Goal: Task Accomplishment & Management: Manage account settings

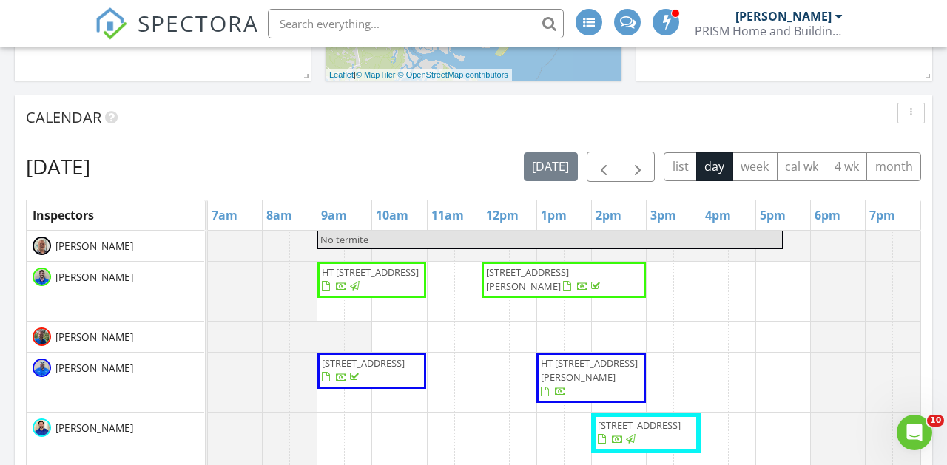
scroll to position [533, 0]
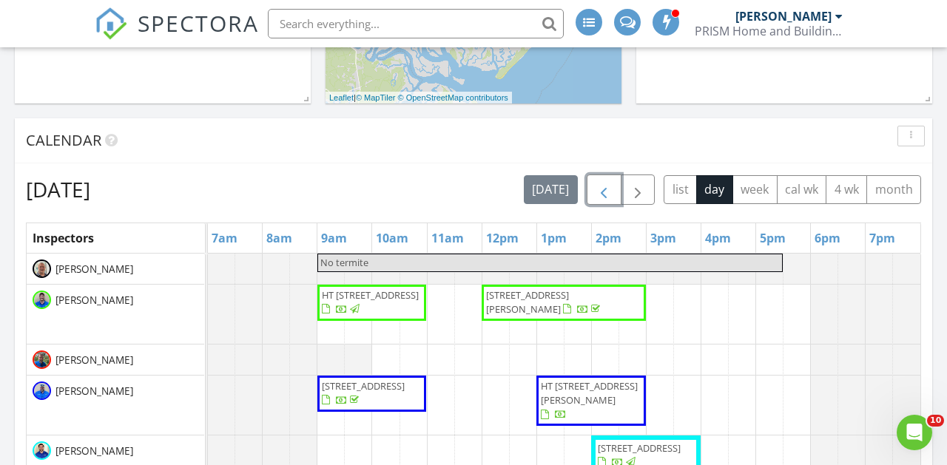
click at [601, 198] on span "button" at bounding box center [604, 190] width 18 height 18
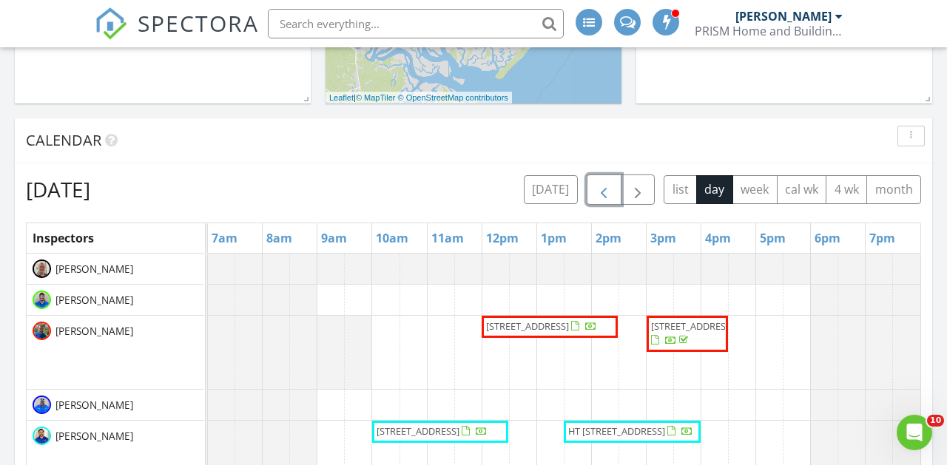
click at [601, 198] on span "button" at bounding box center [604, 190] width 18 height 18
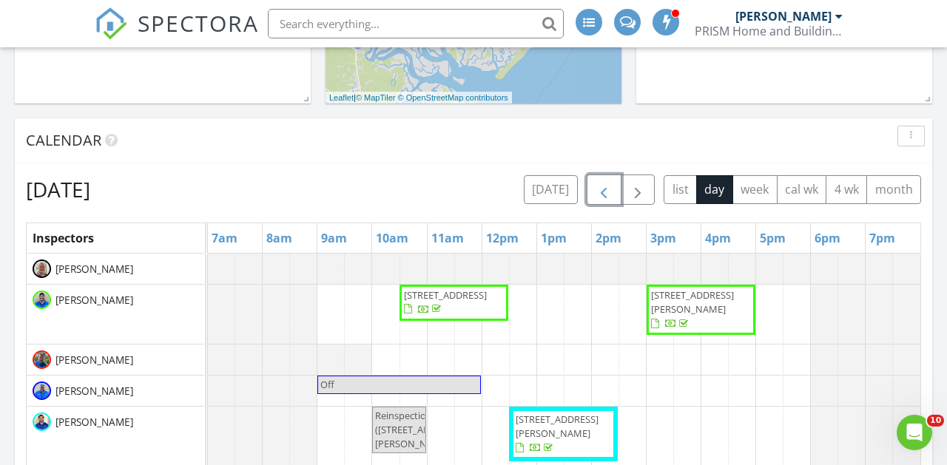
click at [601, 198] on span "button" at bounding box center [604, 190] width 18 height 18
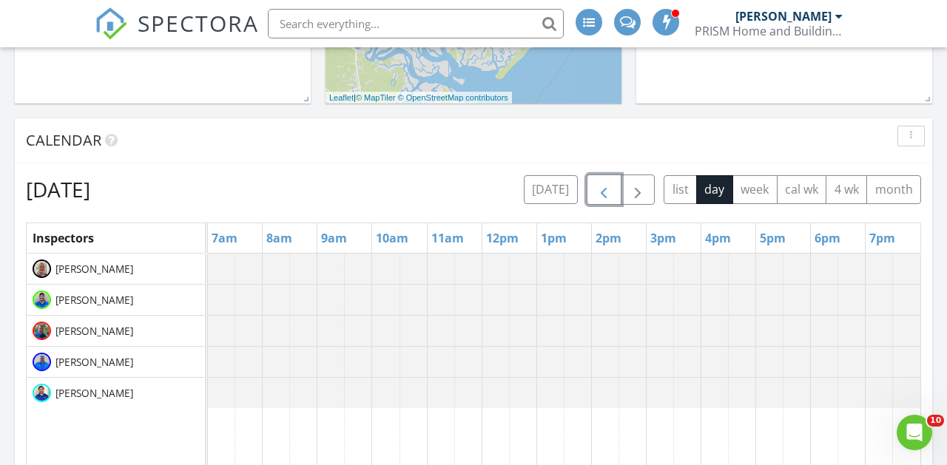
click at [601, 198] on span "button" at bounding box center [604, 190] width 18 height 18
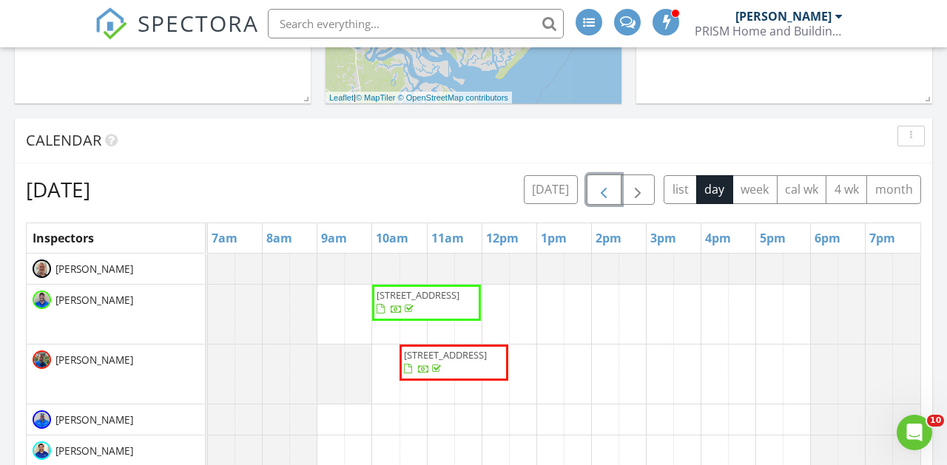
click at [605, 199] on span "button" at bounding box center [604, 190] width 18 height 18
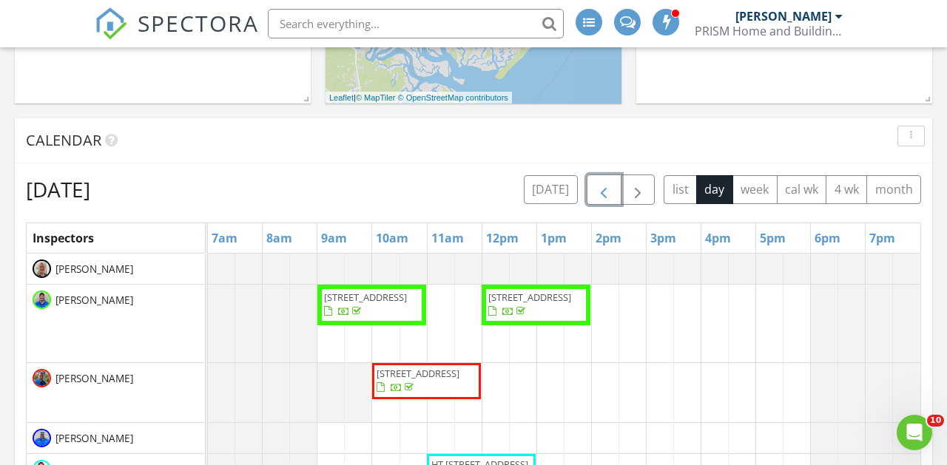
click at [605, 199] on span "button" at bounding box center [604, 190] width 18 height 18
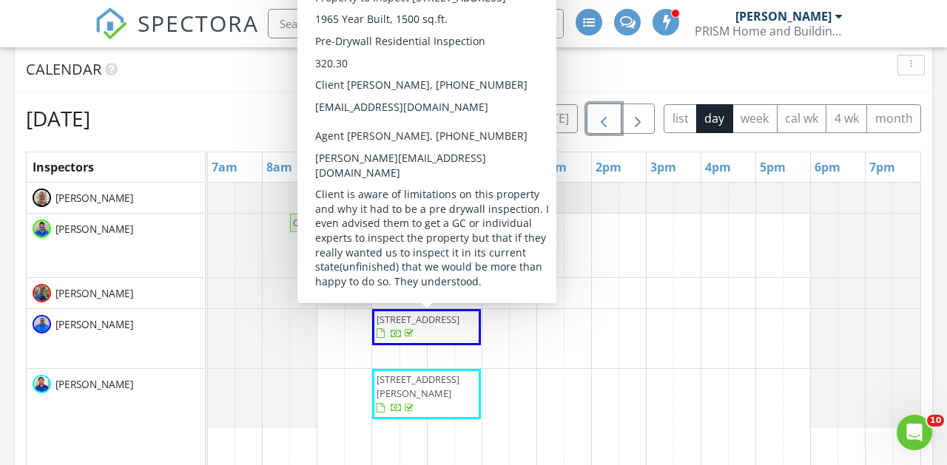
scroll to position [613, 0]
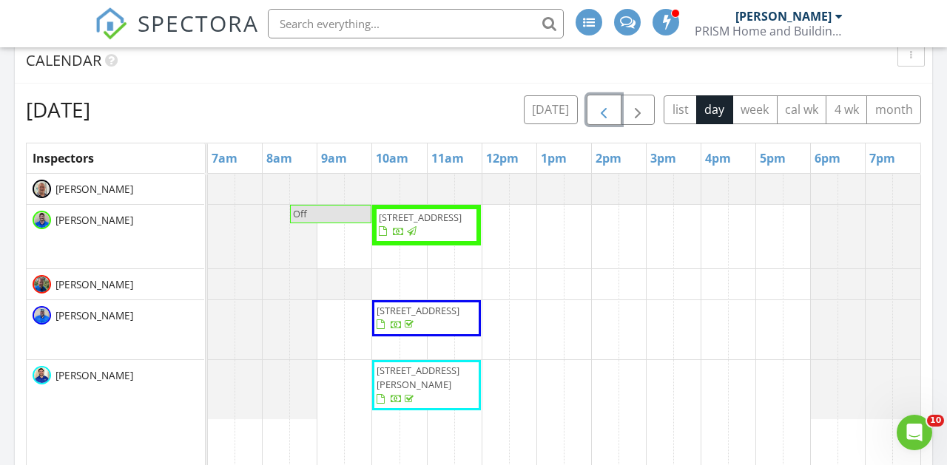
click at [610, 110] on span "button" at bounding box center [604, 110] width 18 height 18
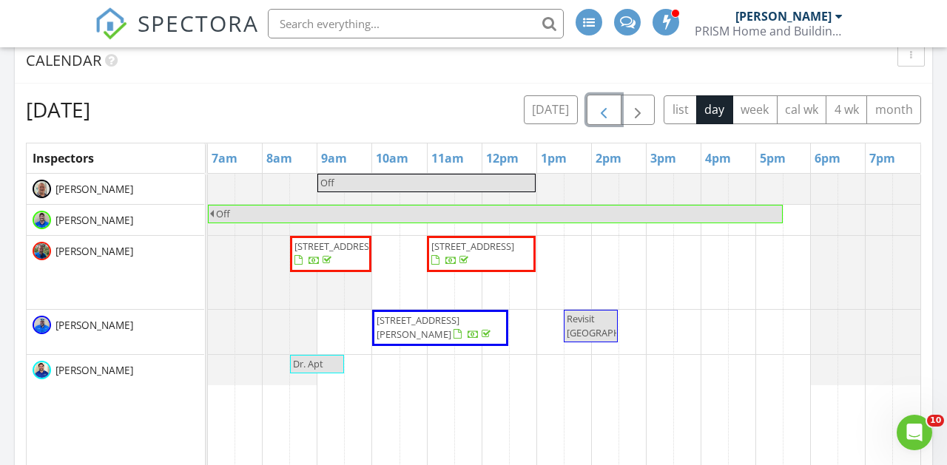
click at [610, 110] on span "button" at bounding box center [604, 110] width 18 height 18
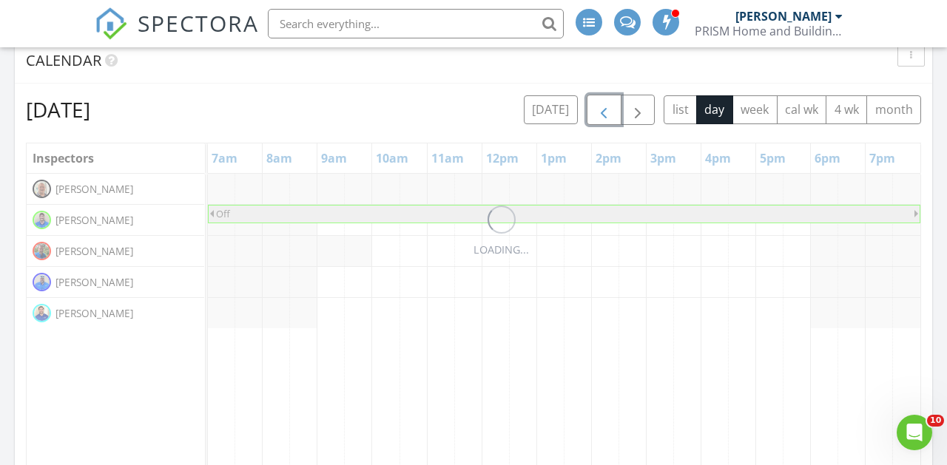
click at [610, 110] on span "button" at bounding box center [604, 110] width 18 height 18
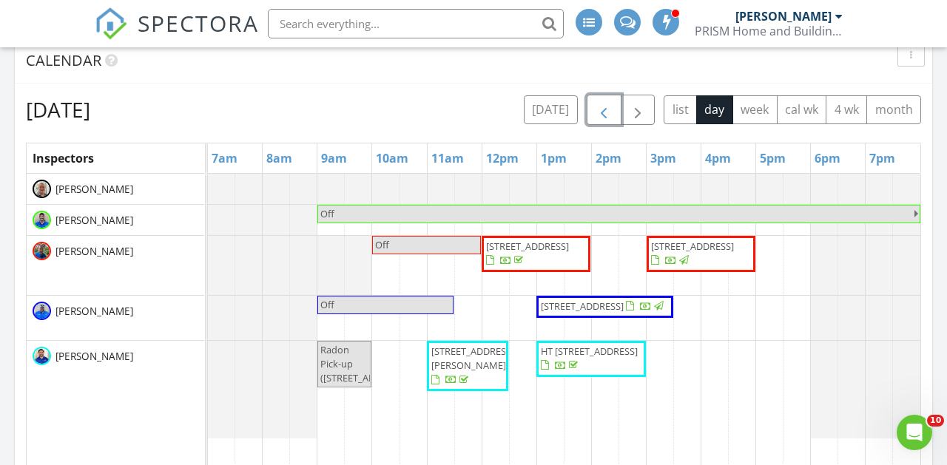
click at [611, 99] on button "button" at bounding box center [604, 110] width 35 height 30
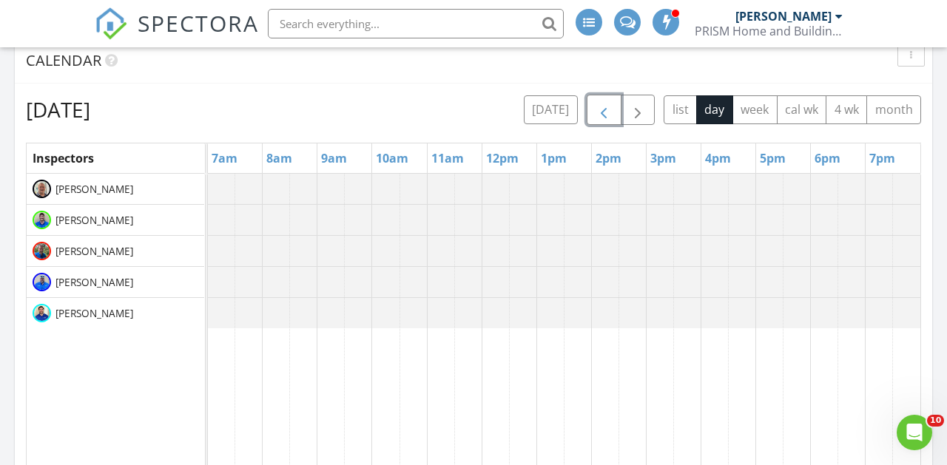
click at [611, 99] on button "button" at bounding box center [604, 110] width 35 height 30
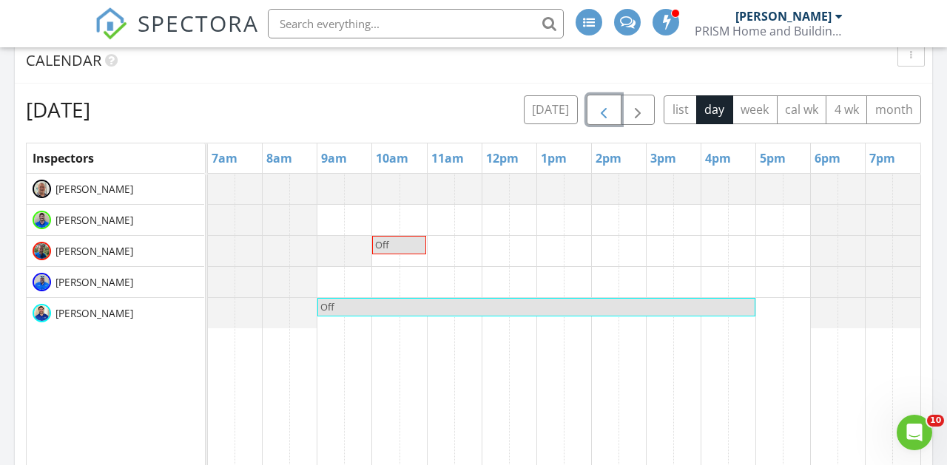
click at [611, 99] on button "button" at bounding box center [604, 110] width 35 height 30
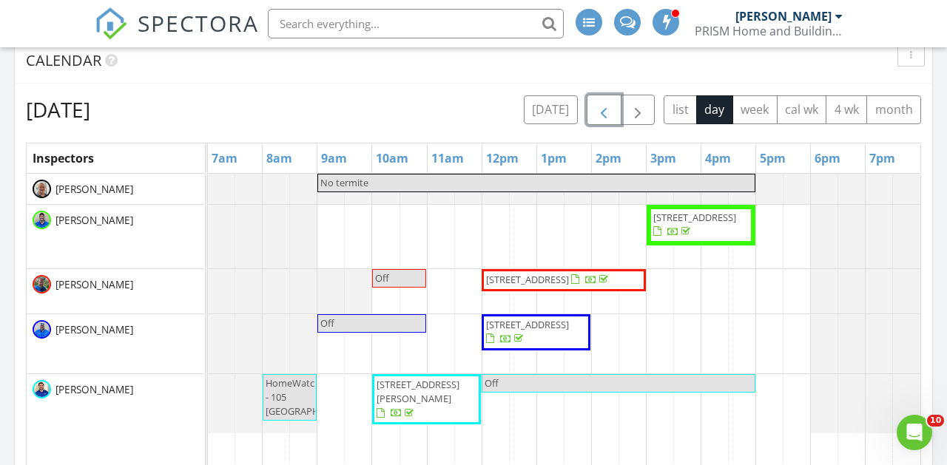
click at [608, 112] on span "button" at bounding box center [604, 110] width 18 height 18
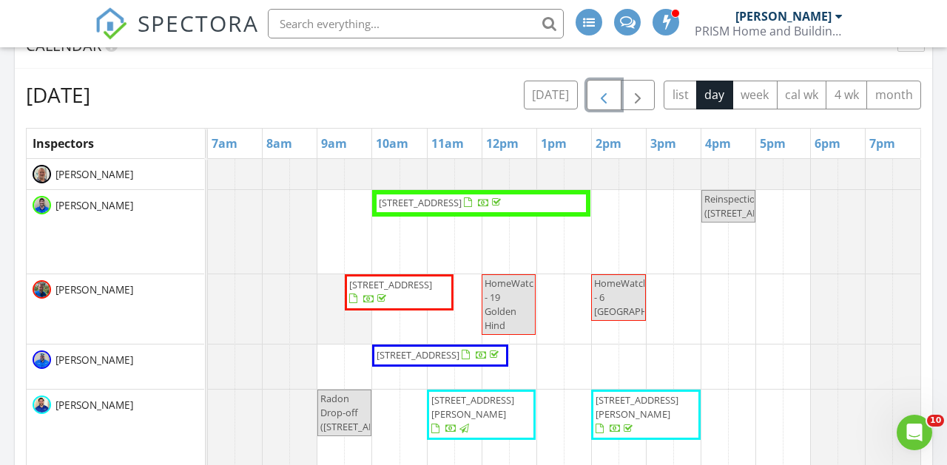
scroll to position [625, 0]
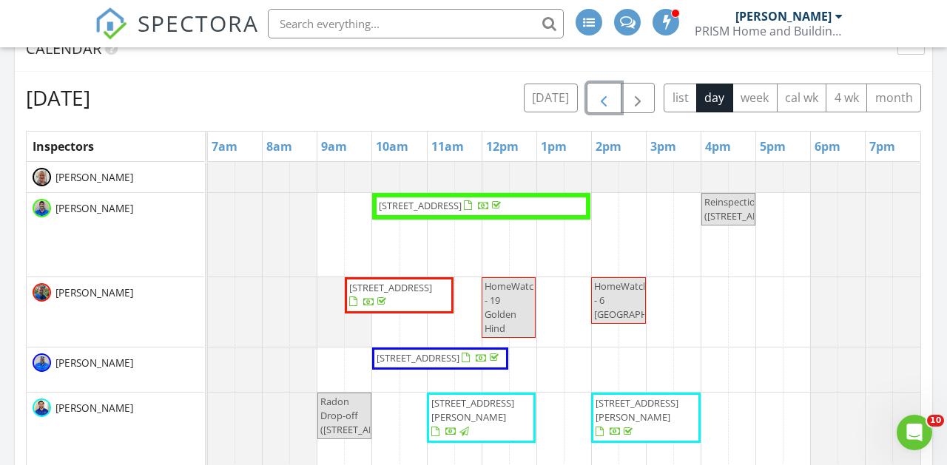
click at [611, 106] on span "button" at bounding box center [604, 99] width 18 height 18
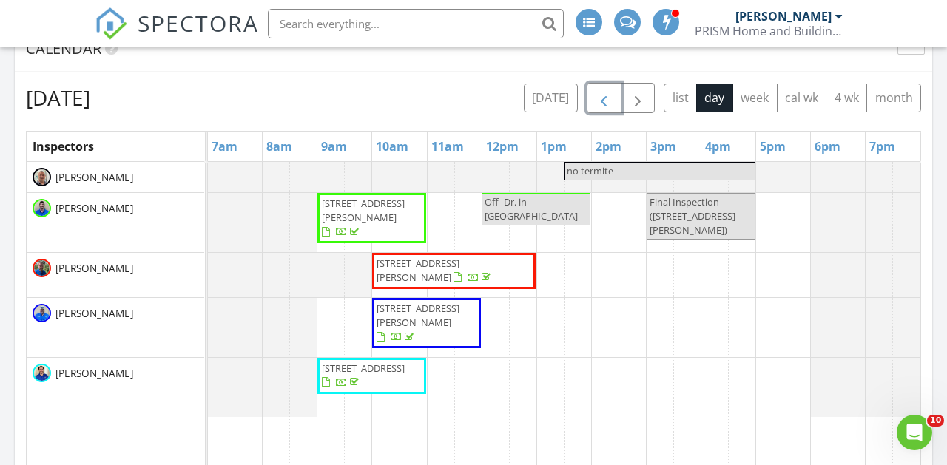
click at [600, 93] on span "button" at bounding box center [604, 99] width 18 height 18
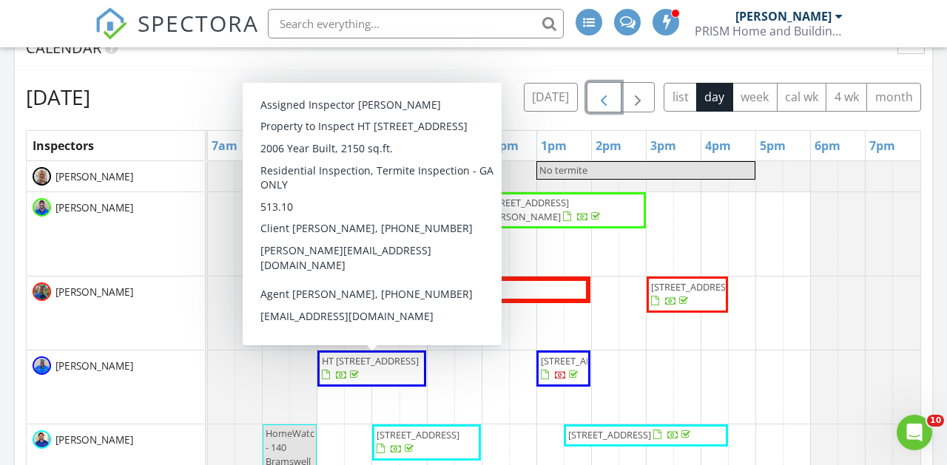
scroll to position [623, 0]
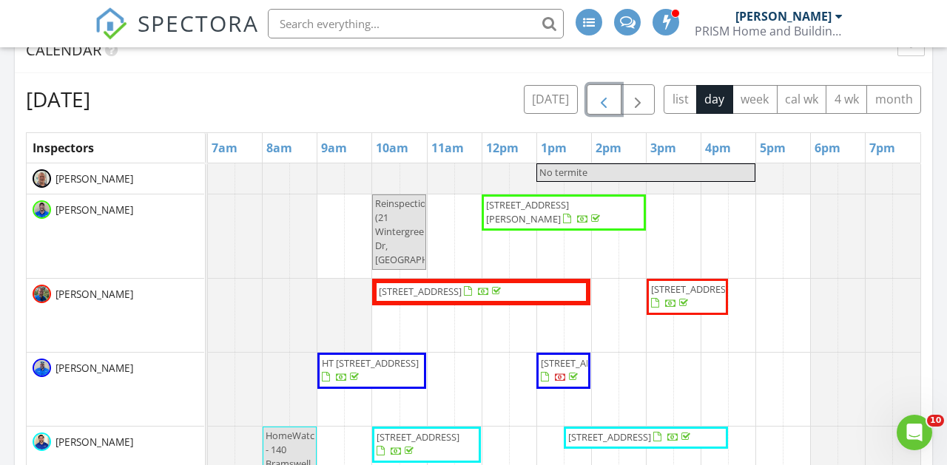
click at [605, 102] on span "button" at bounding box center [604, 100] width 18 height 18
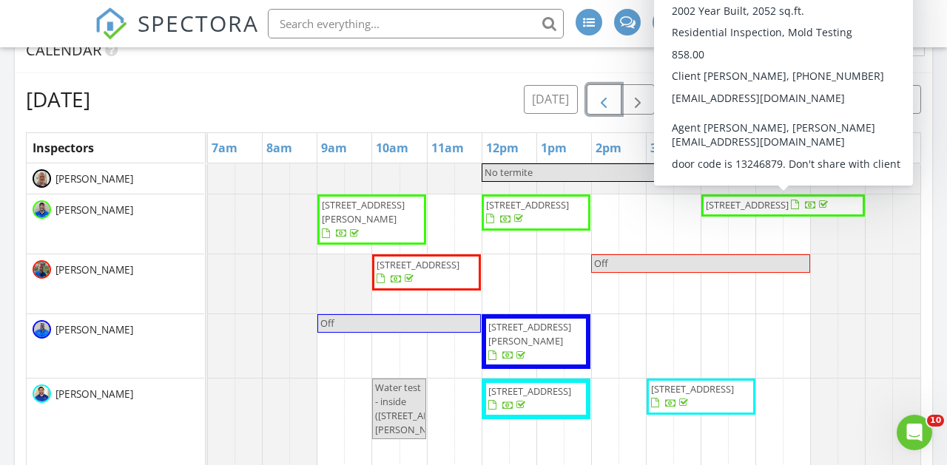
click at [790, 213] on span "198 Cotton Field Ln E, Bluffton 29910" at bounding box center [768, 205] width 128 height 15
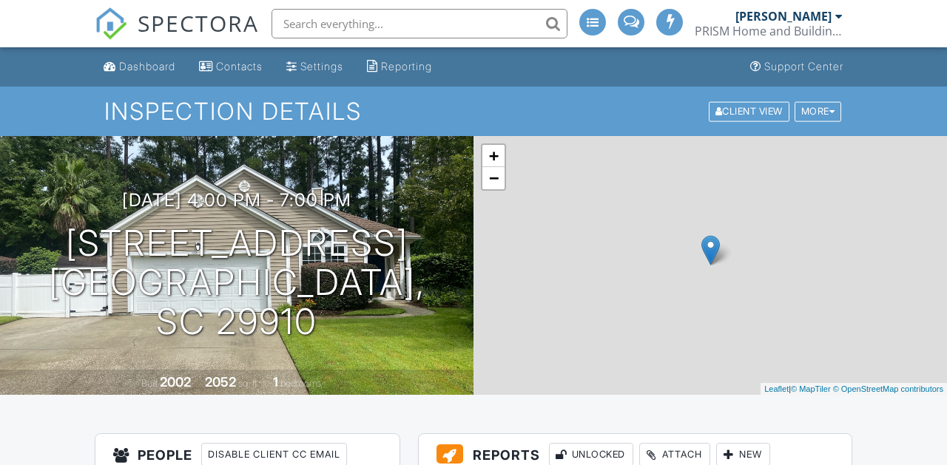
click at [574, 361] on div "+ − Leaflet | © MapTiler © OpenStreetMap contributors" at bounding box center [711, 265] width 474 height 259
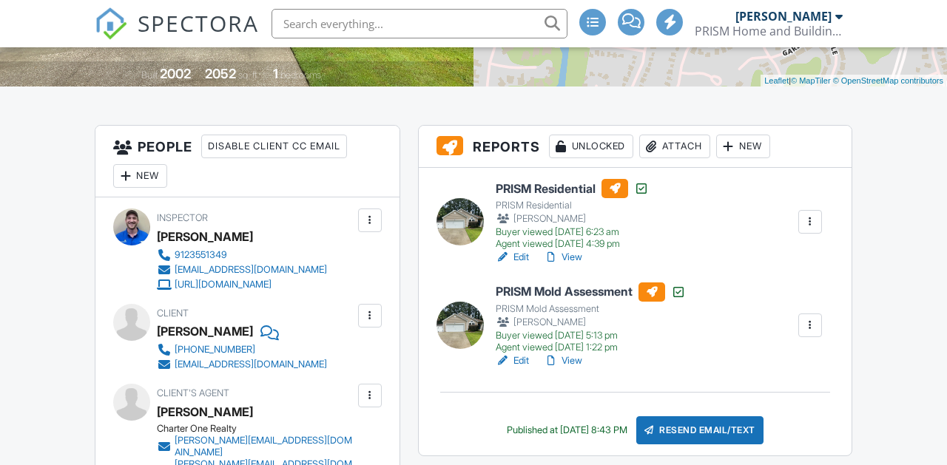
click at [574, 361] on link "View" at bounding box center [563, 361] width 38 height 15
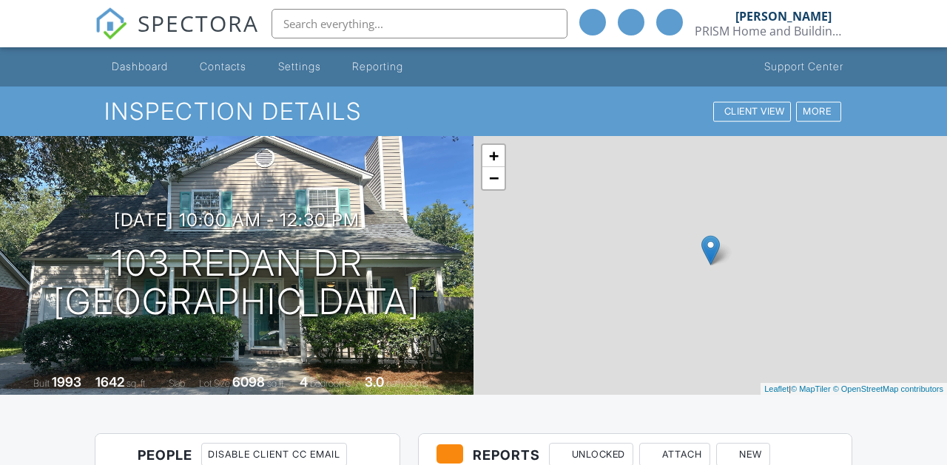
scroll to position [640, 0]
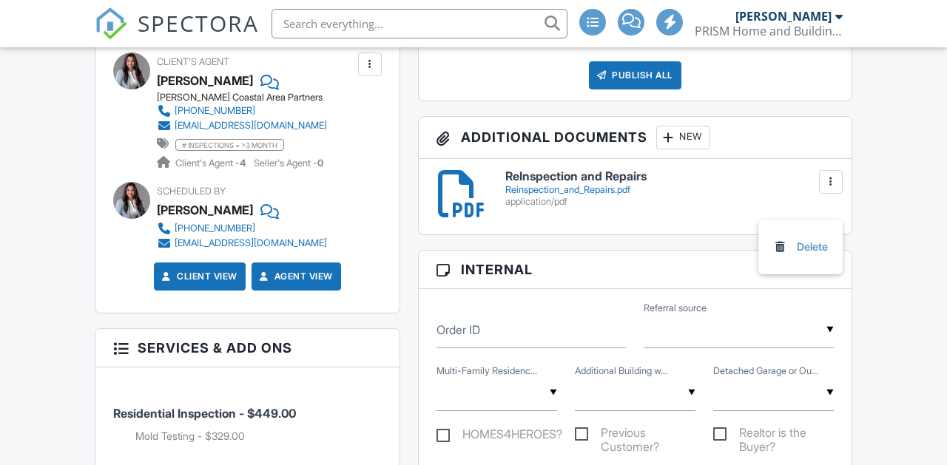
click at [686, 140] on div "New" at bounding box center [683, 138] width 54 height 24
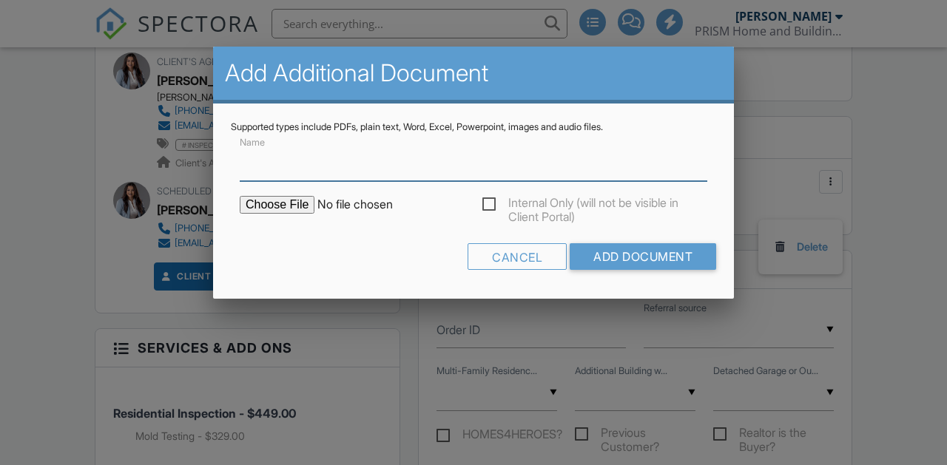
scroll to position [0, 0]
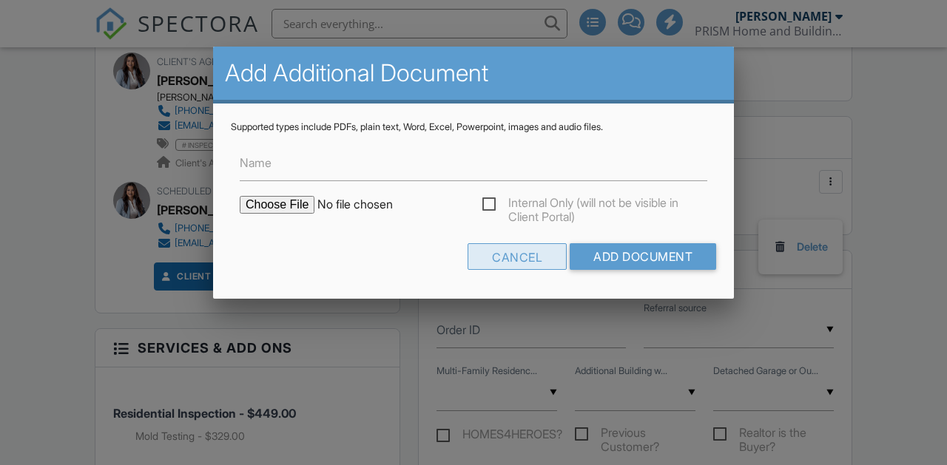
click at [521, 258] on div "Cancel" at bounding box center [517, 256] width 99 height 27
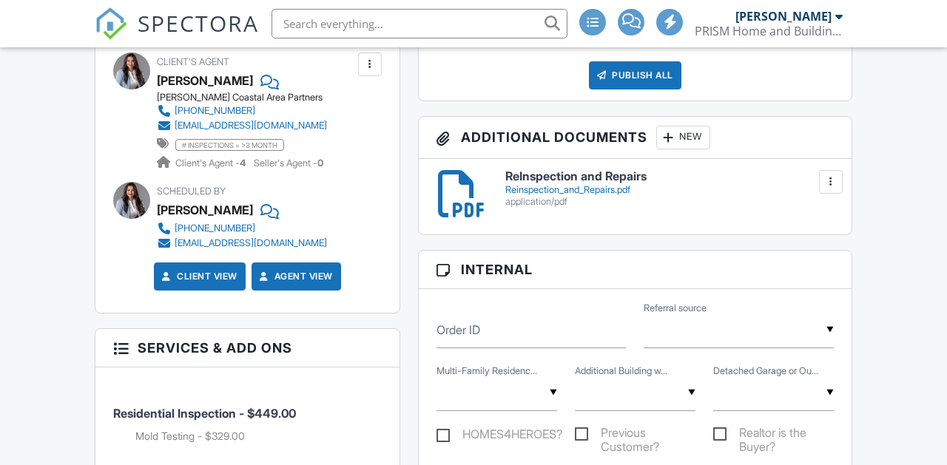
click at [677, 141] on div "New" at bounding box center [683, 138] width 54 height 24
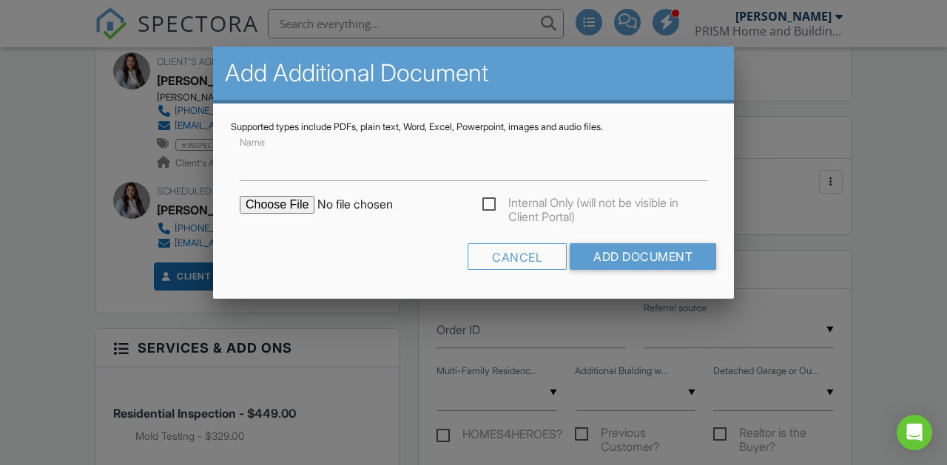
click at [286, 214] on input "file" at bounding box center [366, 205] width 252 height 18
type input "C:\fakepath\Mold- 103 Redan Dr Savanah, GA, 31410.pdf"
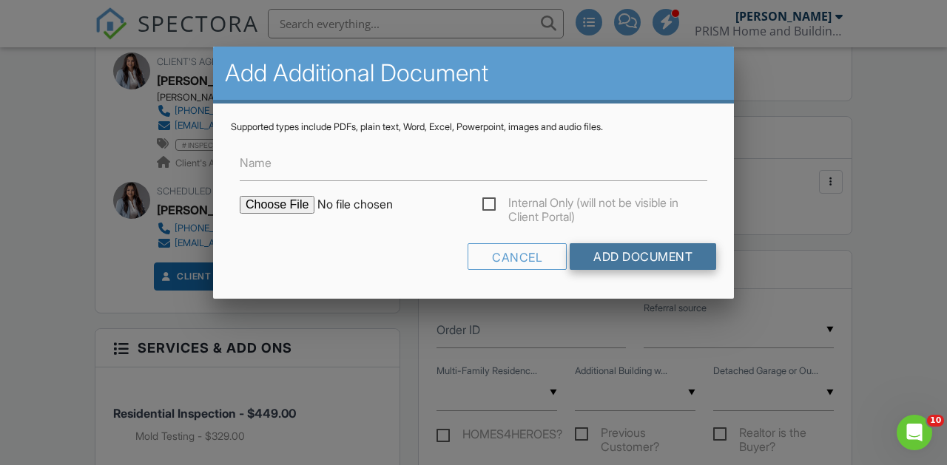
click at [644, 258] on input "Add Document" at bounding box center [643, 256] width 147 height 27
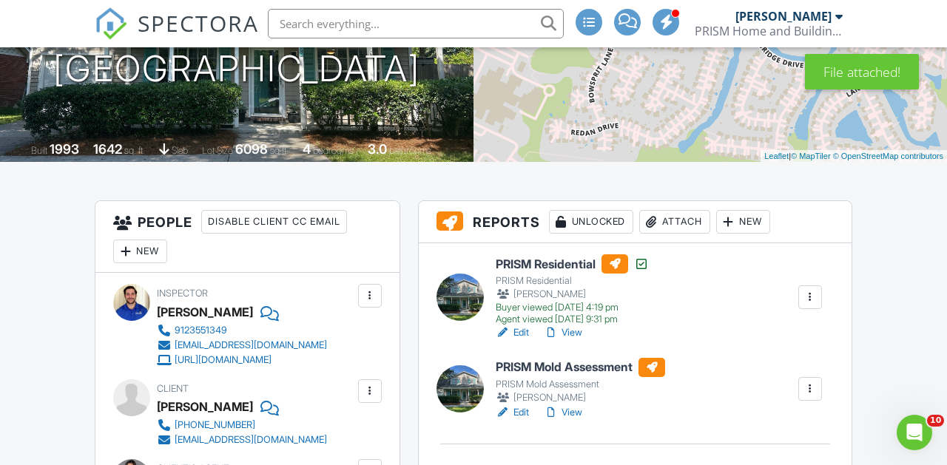
scroll to position [247, 0]
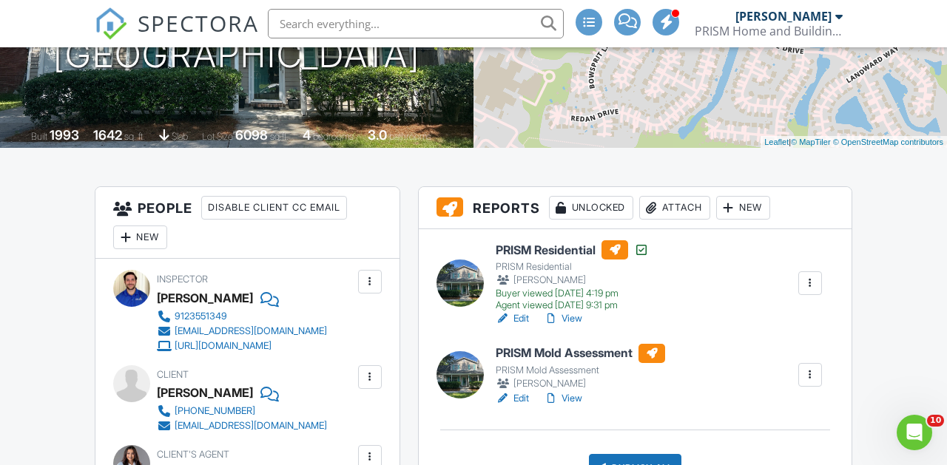
click at [574, 400] on link "View" at bounding box center [563, 398] width 38 height 15
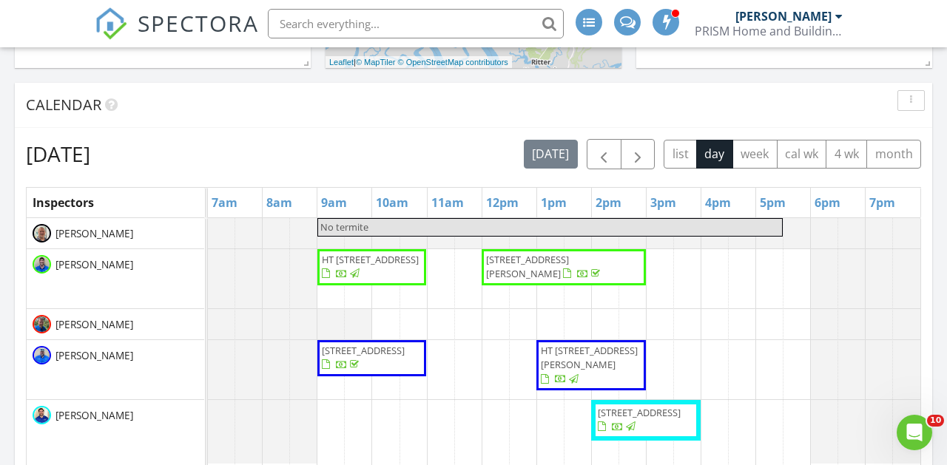
scroll to position [570, 0]
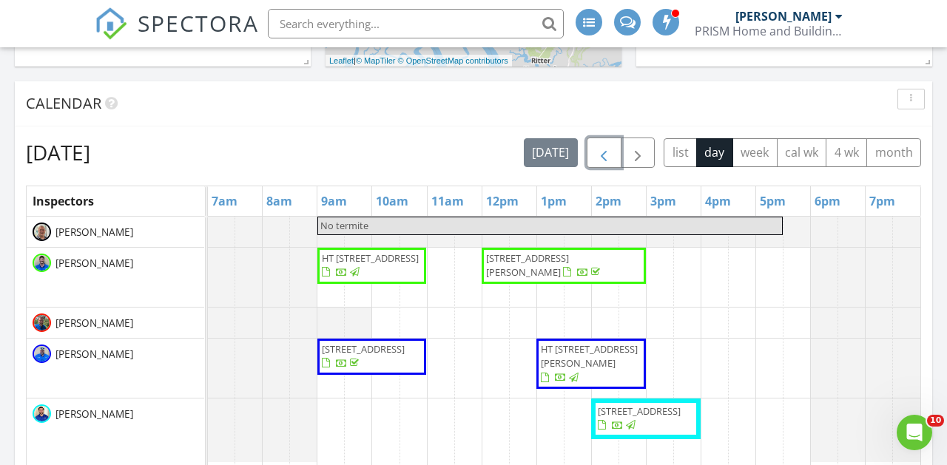
click at [608, 158] on span "button" at bounding box center [604, 153] width 18 height 18
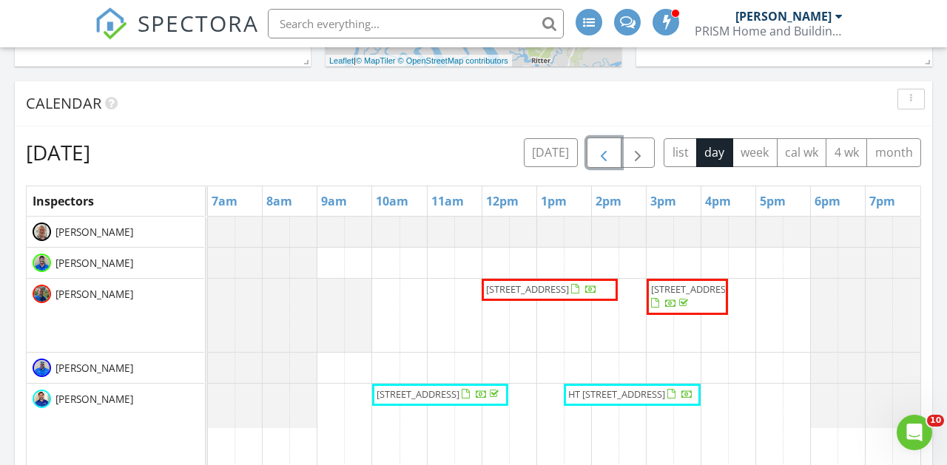
click at [529, 296] on span "[STREET_ADDRESS]" at bounding box center [527, 289] width 83 height 13
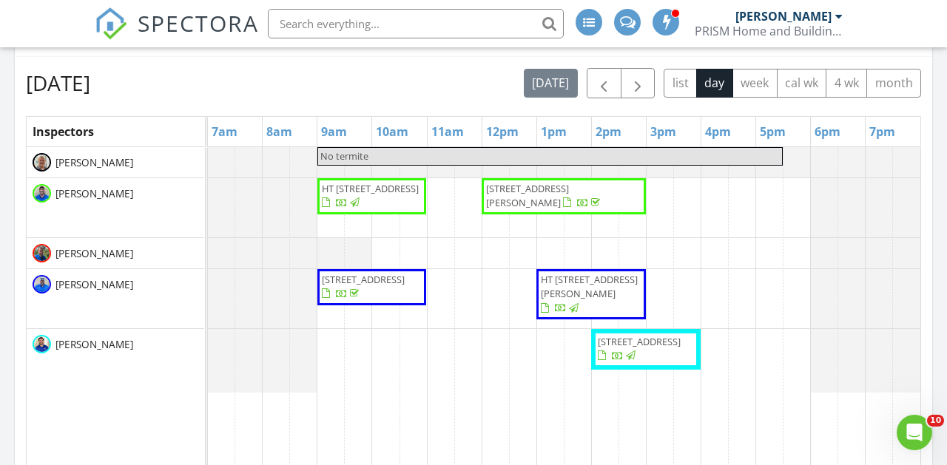
scroll to position [625, 0]
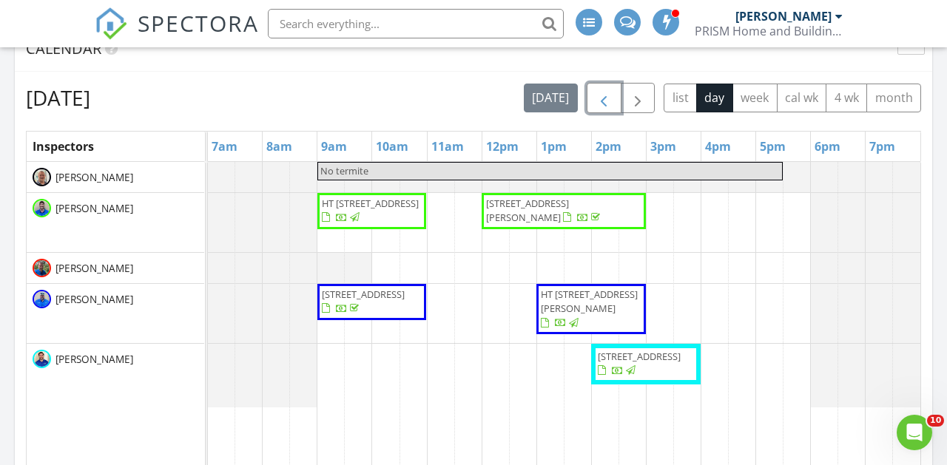
click at [599, 99] on span "button" at bounding box center [604, 99] width 18 height 18
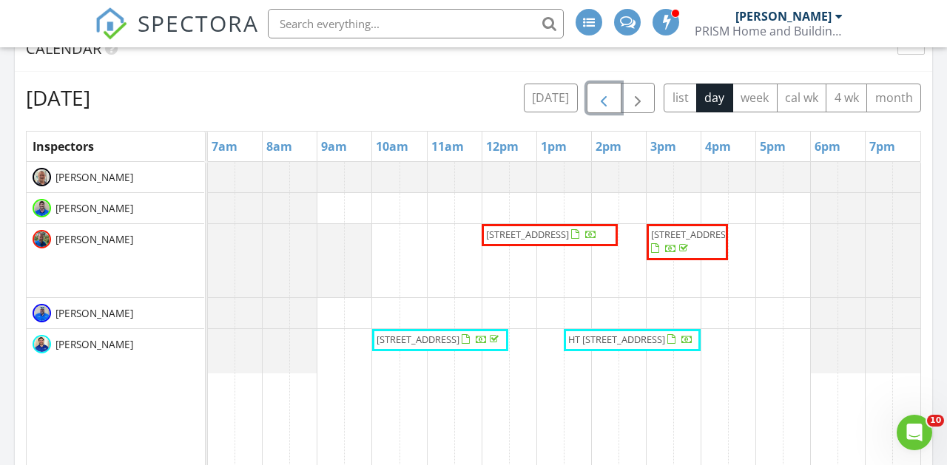
click at [599, 99] on span "button" at bounding box center [604, 99] width 18 height 18
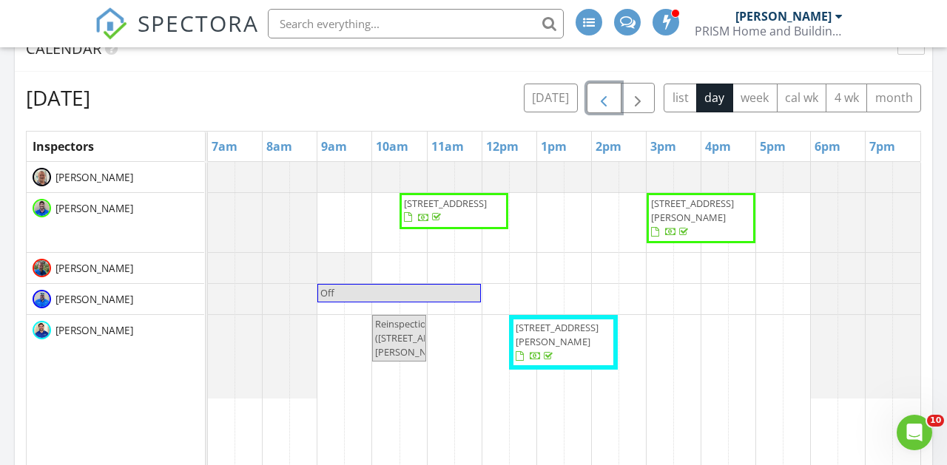
click at [599, 99] on span "button" at bounding box center [604, 99] width 18 height 18
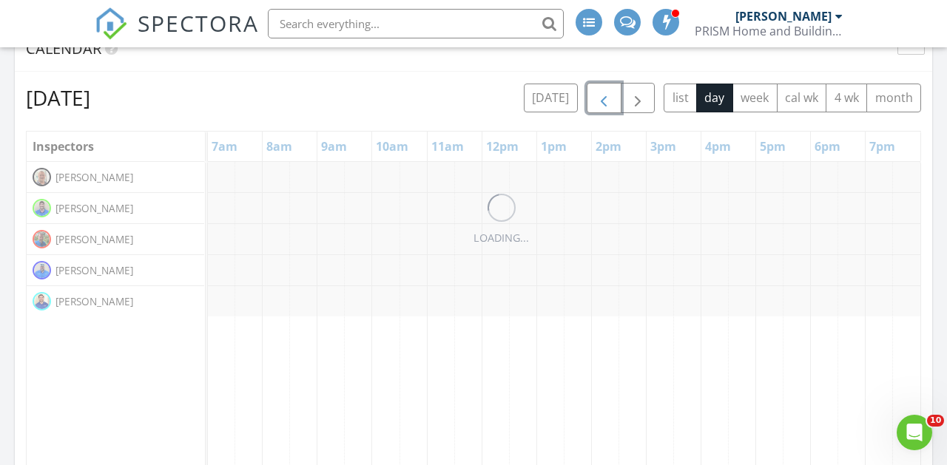
click at [599, 99] on span "button" at bounding box center [604, 99] width 18 height 18
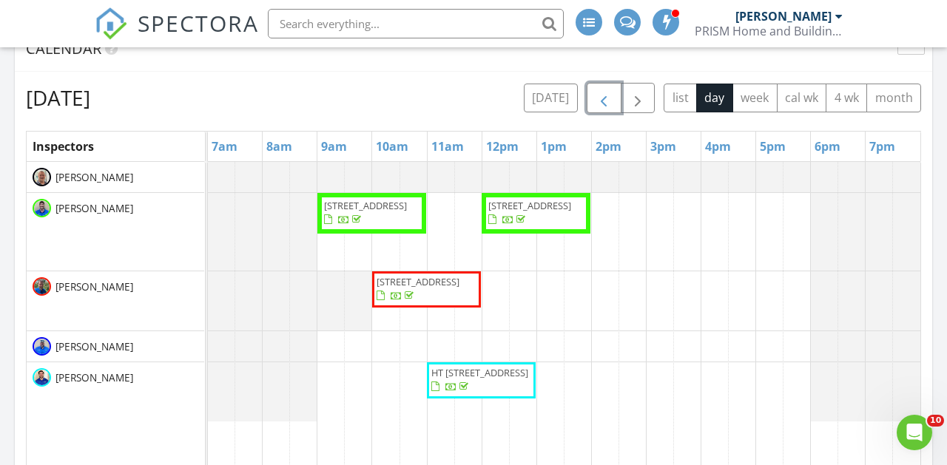
click at [599, 99] on span "button" at bounding box center [604, 99] width 18 height 18
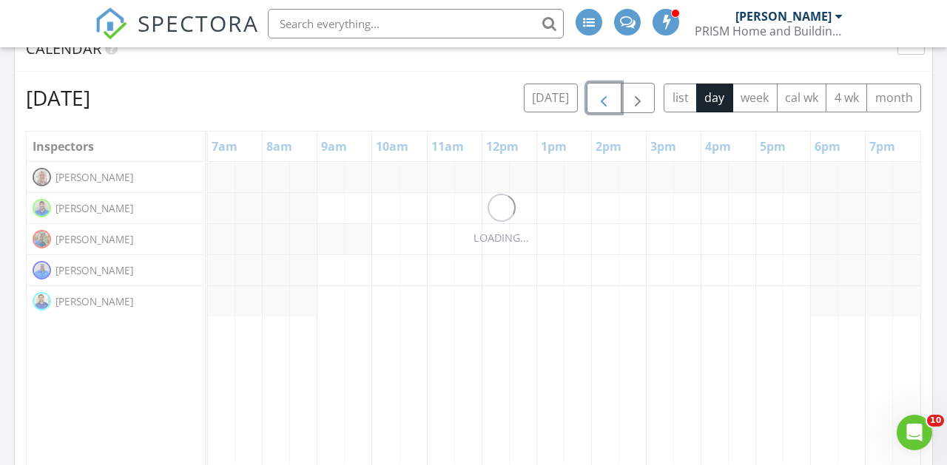
click at [599, 99] on span "button" at bounding box center [604, 99] width 18 height 18
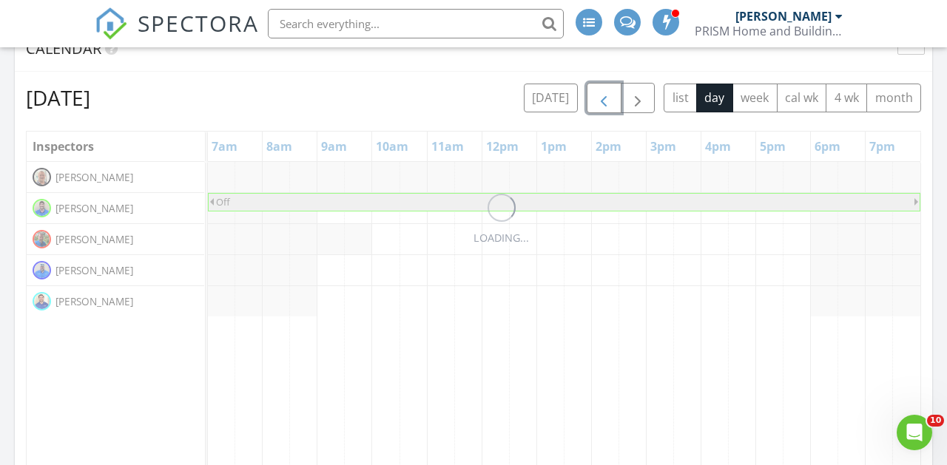
click at [599, 99] on span "button" at bounding box center [604, 99] width 18 height 18
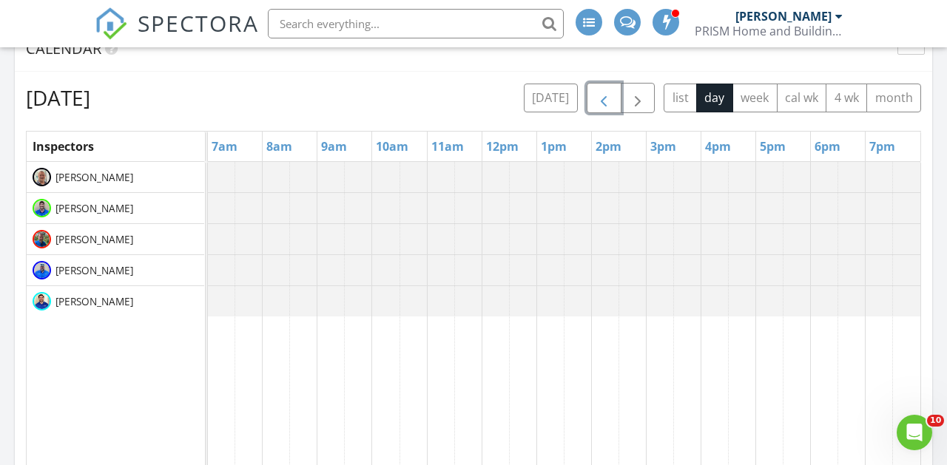
click at [599, 99] on span "button" at bounding box center [604, 99] width 18 height 18
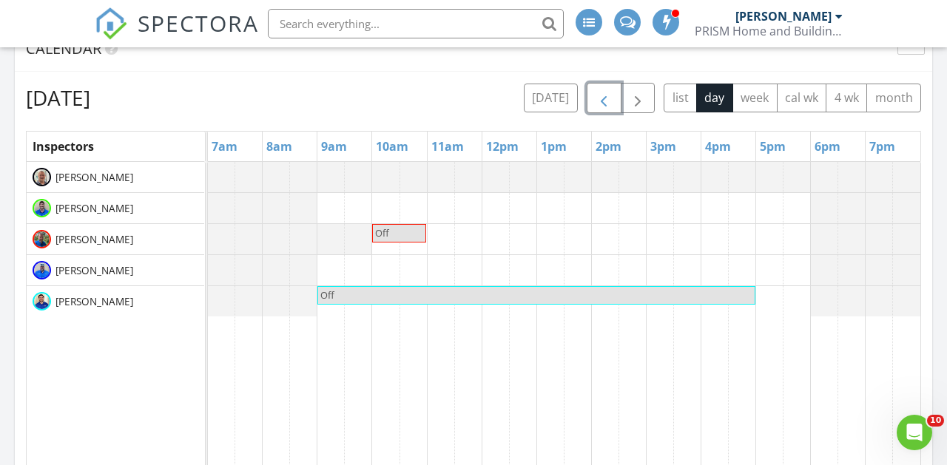
click at [599, 99] on span "button" at bounding box center [604, 99] width 18 height 18
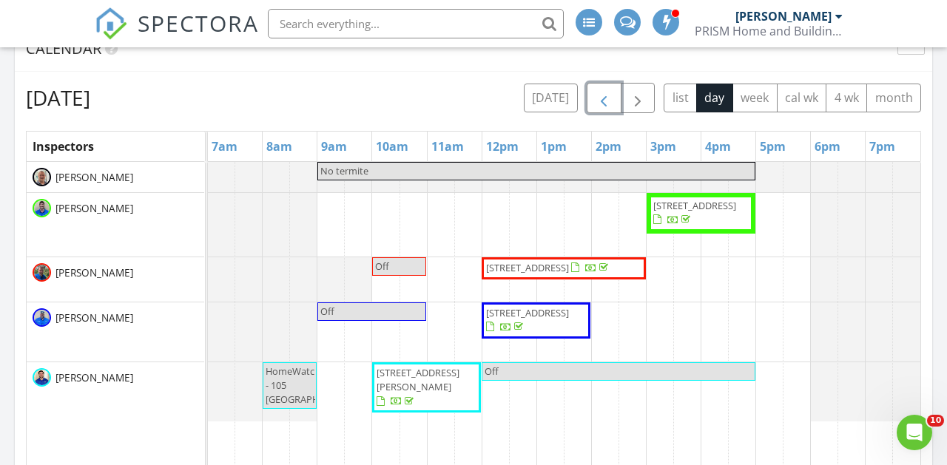
click at [599, 99] on span "button" at bounding box center [604, 99] width 18 height 18
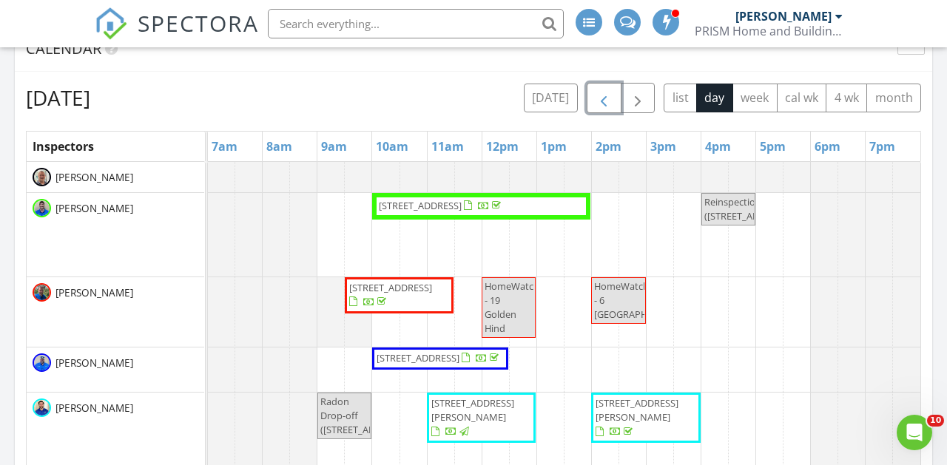
click at [602, 101] on span "button" at bounding box center [604, 99] width 18 height 18
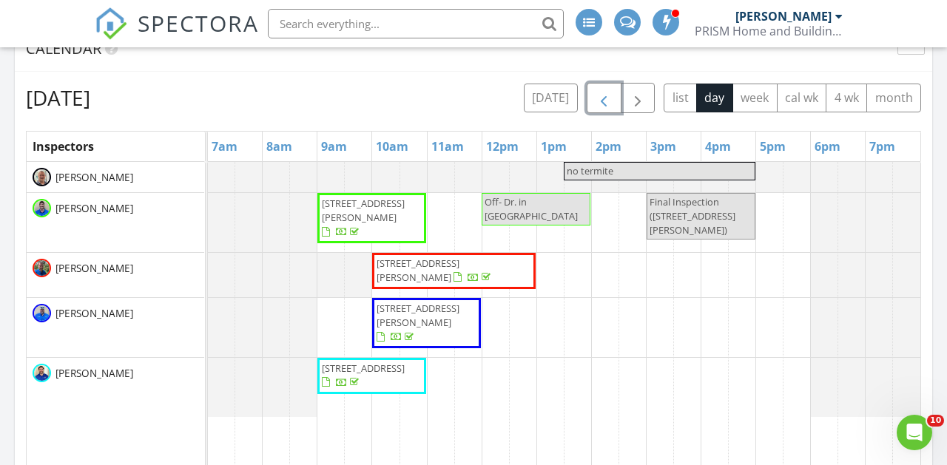
click at [602, 101] on span "button" at bounding box center [604, 99] width 18 height 18
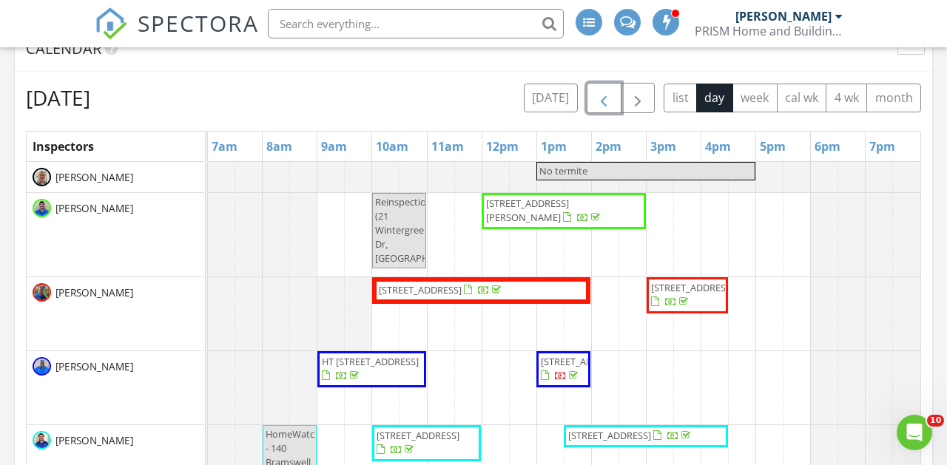
click at [602, 101] on span "button" at bounding box center [604, 99] width 18 height 18
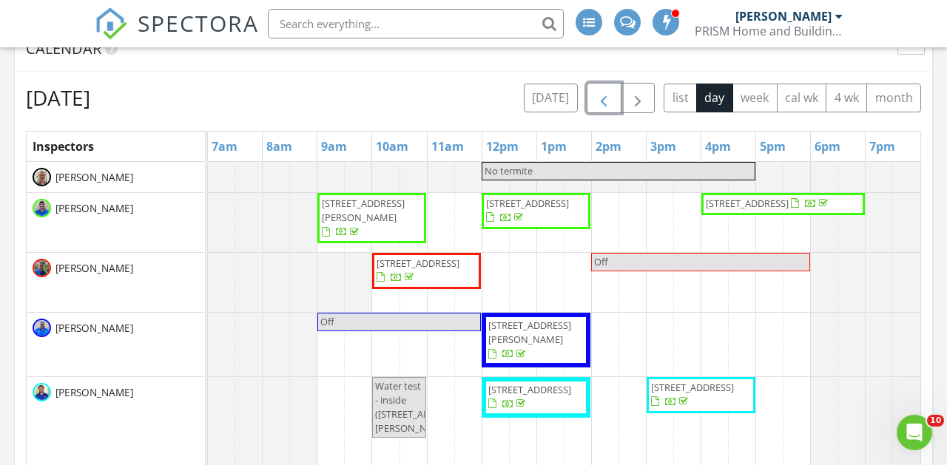
click at [596, 93] on span "button" at bounding box center [604, 99] width 18 height 18
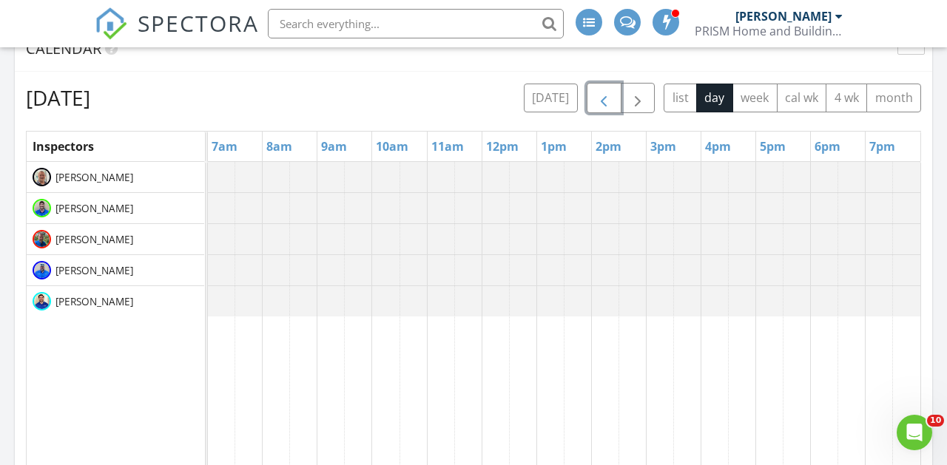
click at [596, 93] on span "button" at bounding box center [604, 99] width 18 height 18
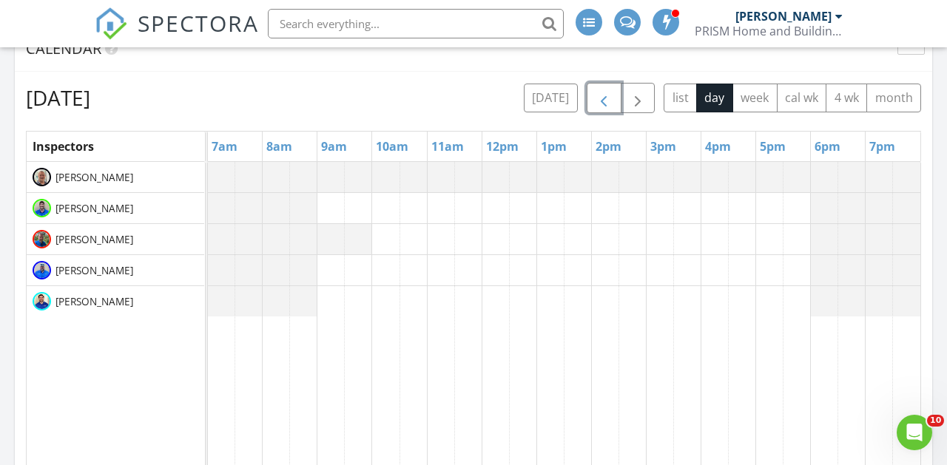
click at [596, 93] on span "button" at bounding box center [604, 99] width 18 height 18
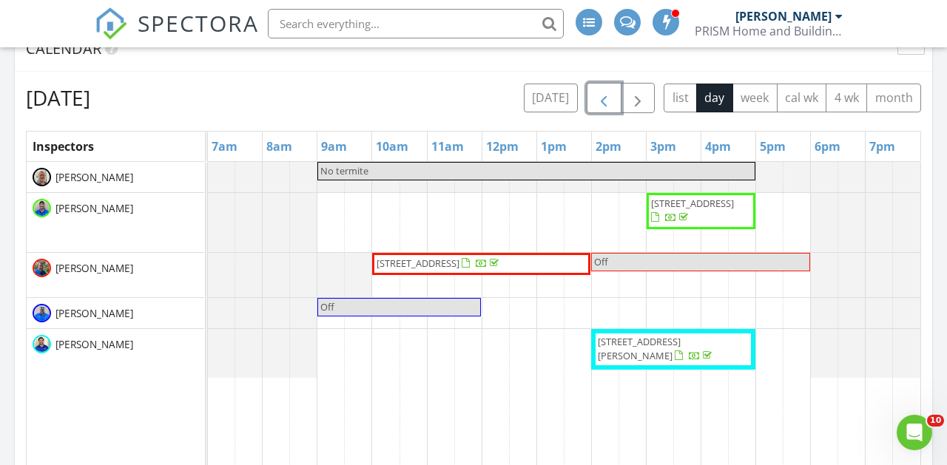
click at [612, 104] on button "button" at bounding box center [604, 98] width 35 height 30
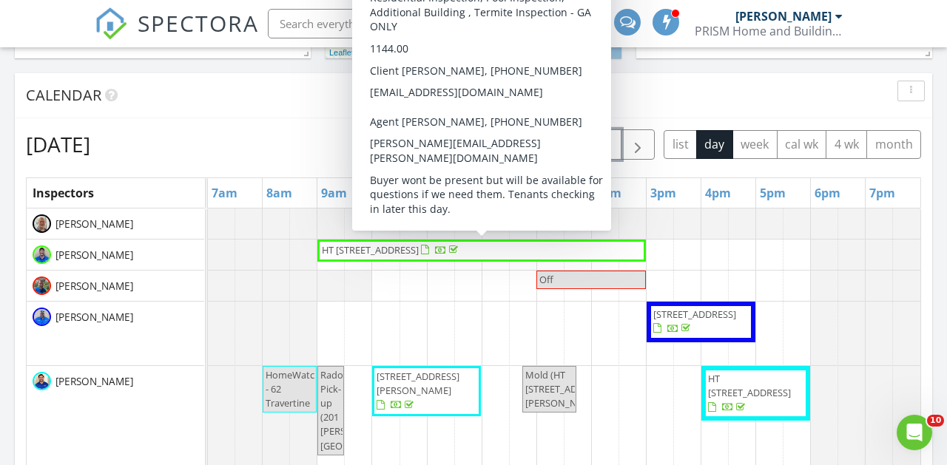
scroll to position [563, 0]
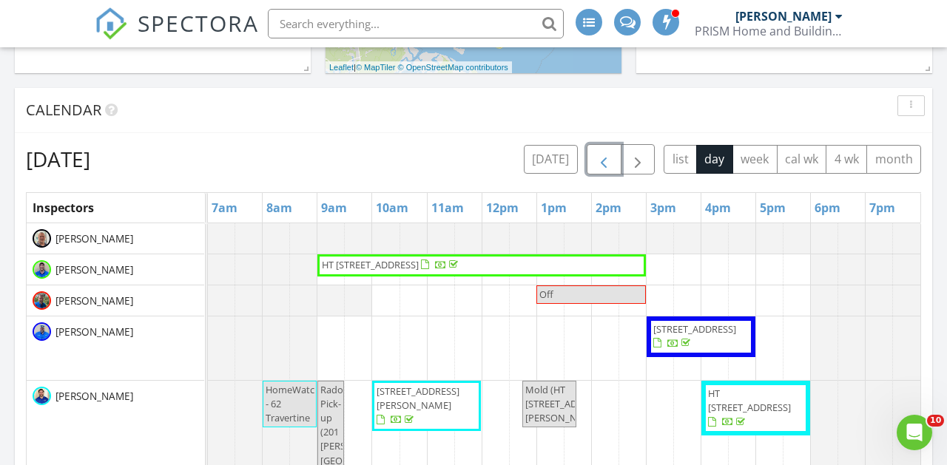
click at [604, 166] on span "button" at bounding box center [604, 160] width 18 height 18
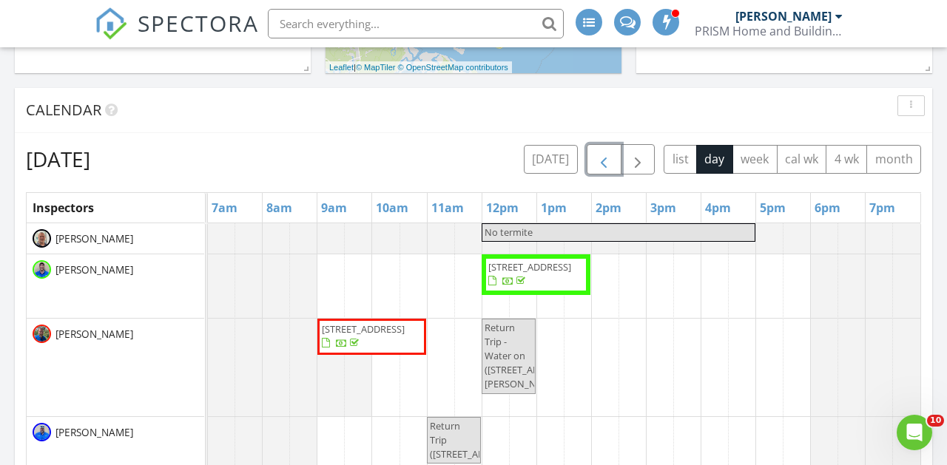
click at [607, 161] on span "button" at bounding box center [604, 160] width 18 height 18
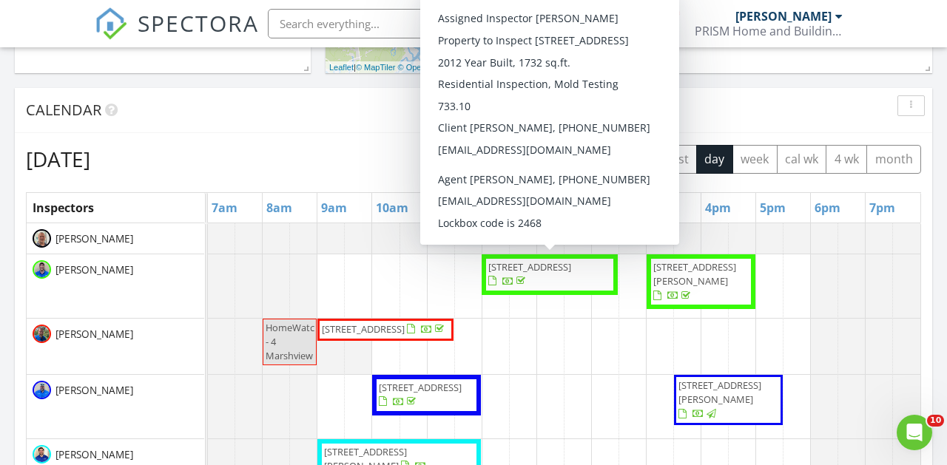
click at [539, 273] on span "2110 River Rock Way, Beaufort 29902" at bounding box center [529, 266] width 83 height 13
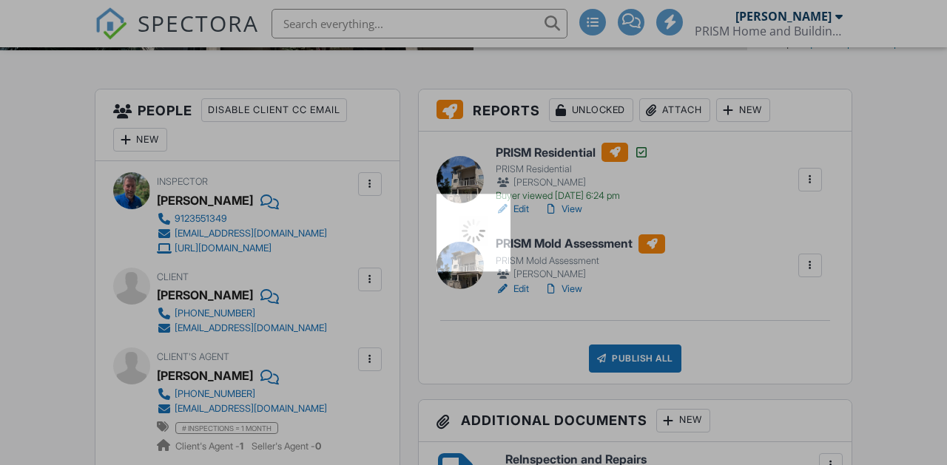
scroll to position [345, 0]
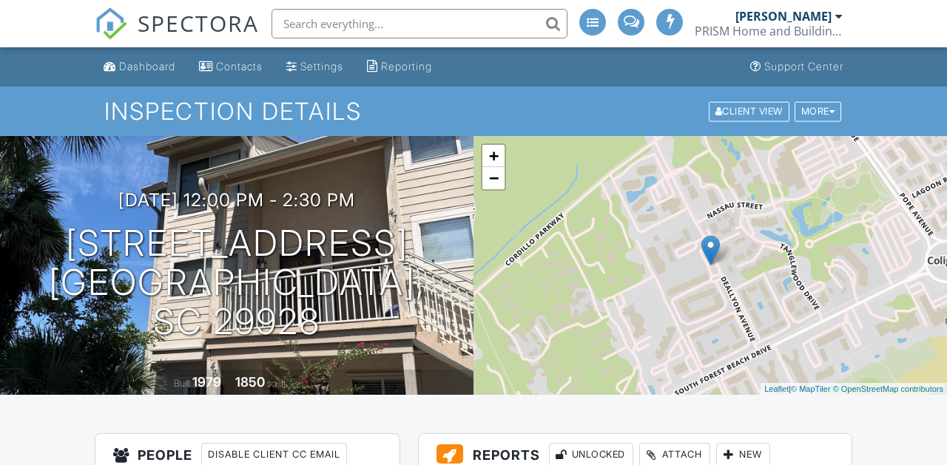
scroll to position [162, 0]
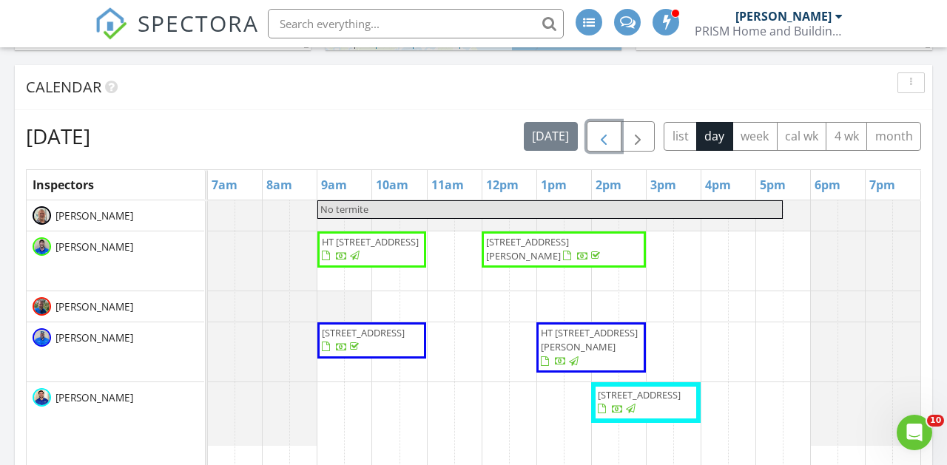
click at [603, 141] on span "button" at bounding box center [604, 137] width 18 height 18
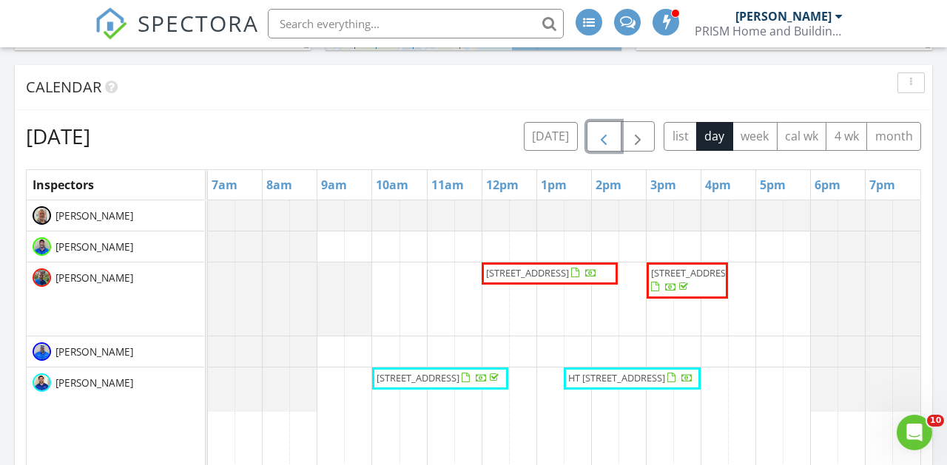
click at [474, 386] on span "[STREET_ADDRESS]" at bounding box center [439, 378] width 128 height 15
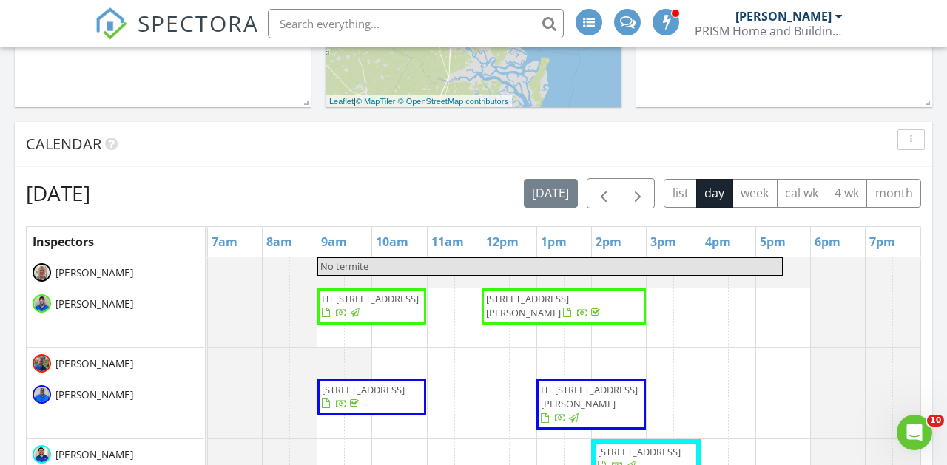
scroll to position [535, 0]
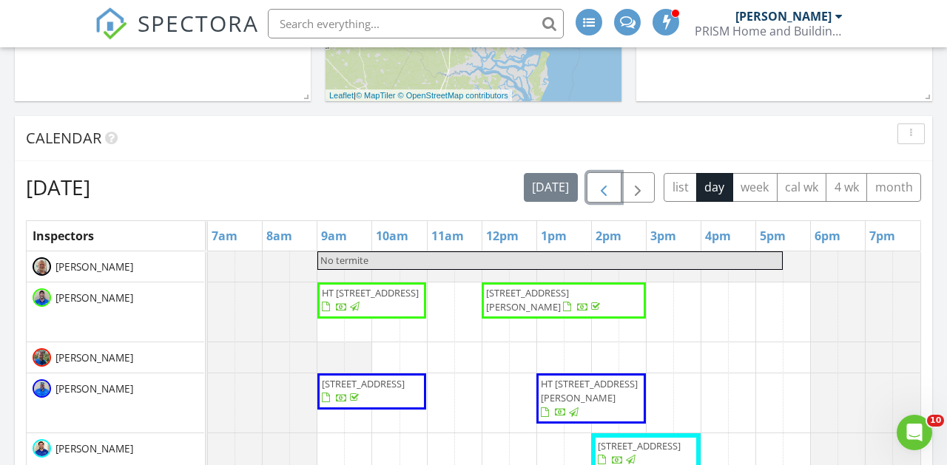
click at [606, 188] on span "button" at bounding box center [604, 188] width 18 height 18
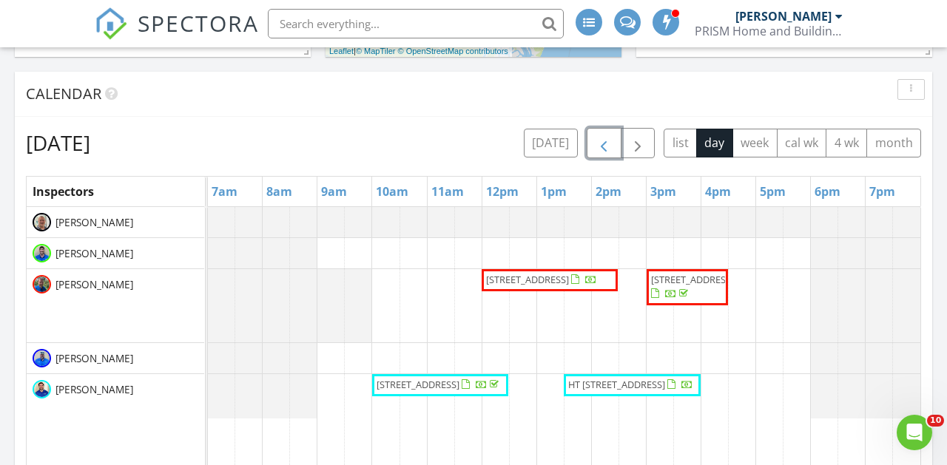
scroll to position [583, 0]
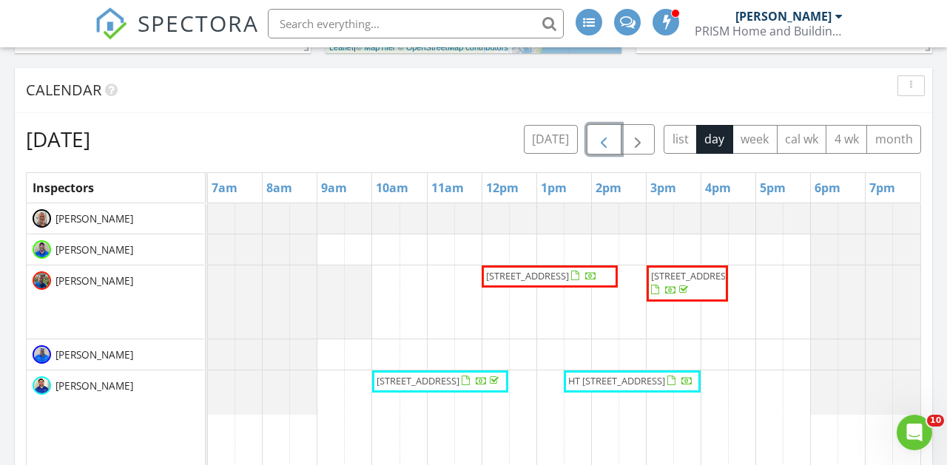
click at [525, 280] on span "15 Deallyon Ave 48, Hilton Head Island 29928" at bounding box center [527, 275] width 83 height 13
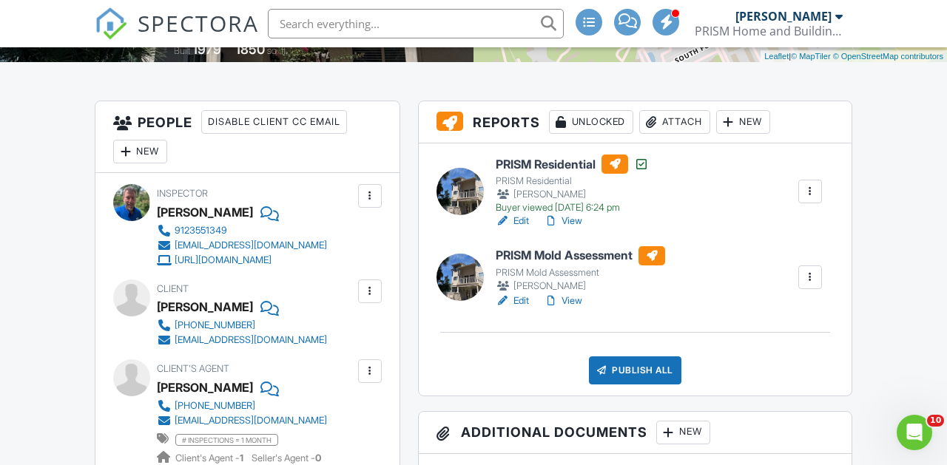
scroll to position [366, 0]
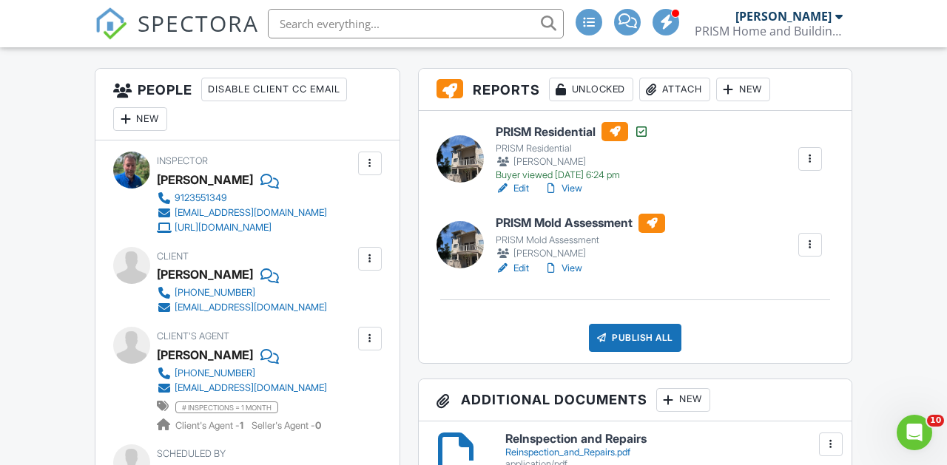
click at [526, 266] on link "Edit" at bounding box center [512, 268] width 33 height 15
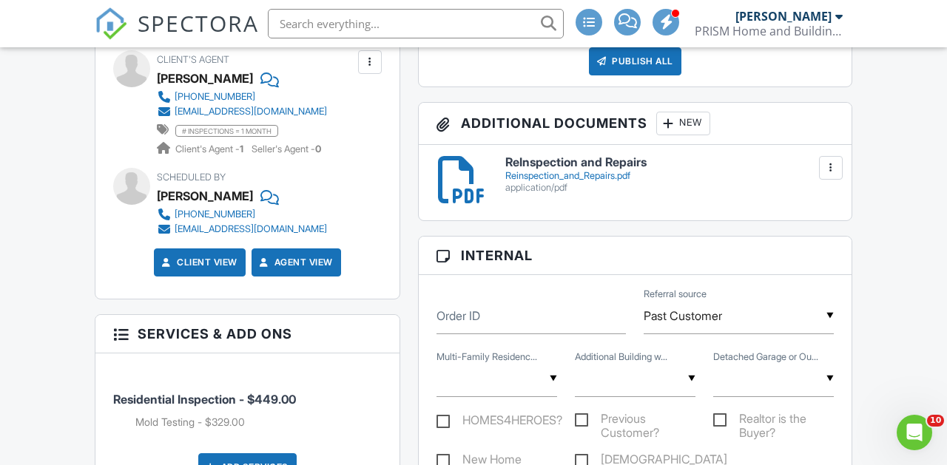
scroll to position [639, 0]
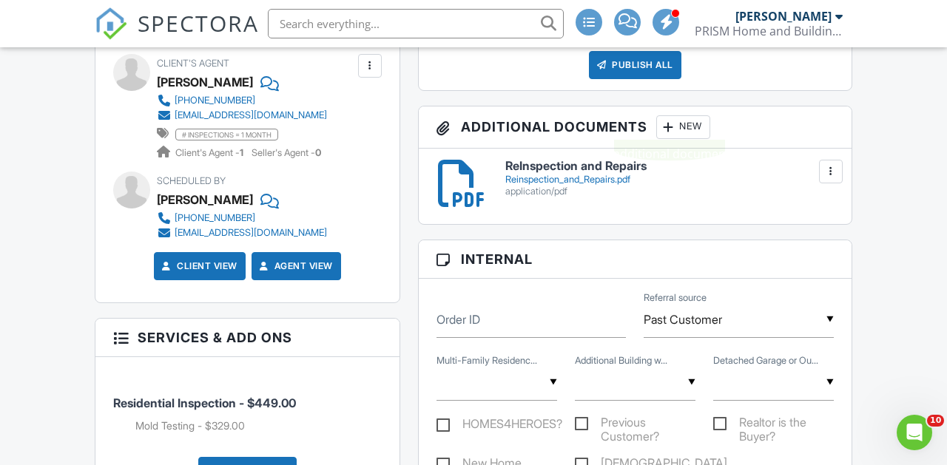
click at [676, 127] on div at bounding box center [669, 127] width 15 height 15
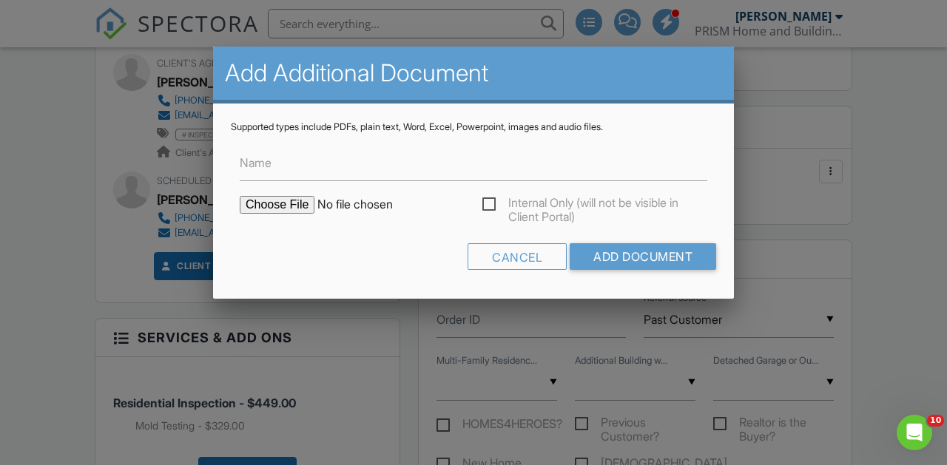
click at [298, 206] on input "file" at bounding box center [366, 205] width 252 height 18
type input "C:\fakepath\Mold 15 Deallyon Ave 48 Hilton Head SC 29926.pdf"
click at [626, 257] on input "Add Document" at bounding box center [643, 256] width 147 height 27
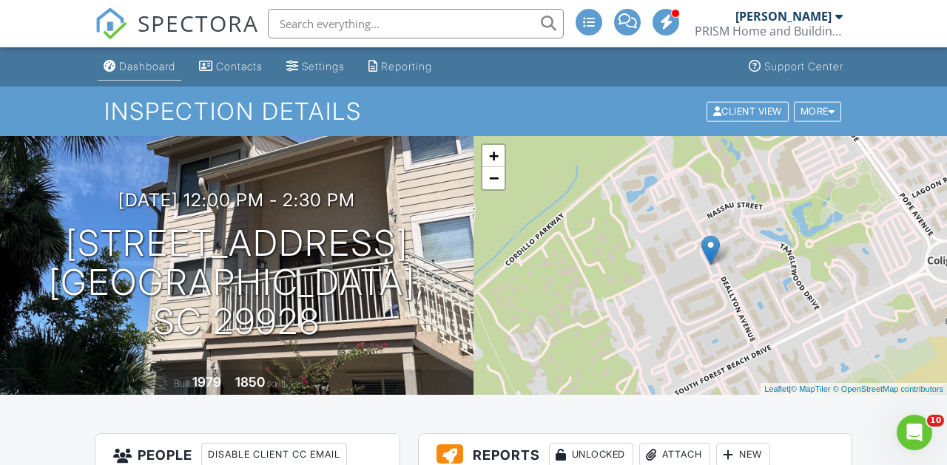
click at [142, 74] on link "Dashboard" at bounding box center [140, 66] width 84 height 27
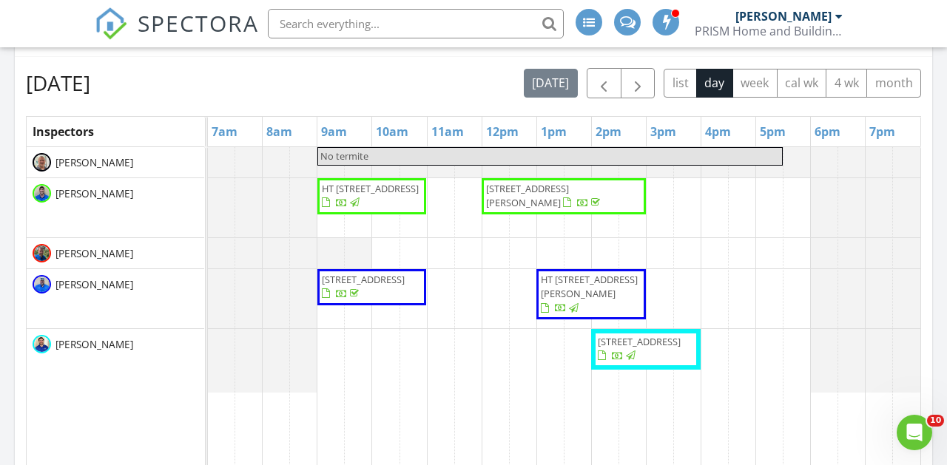
scroll to position [643, 0]
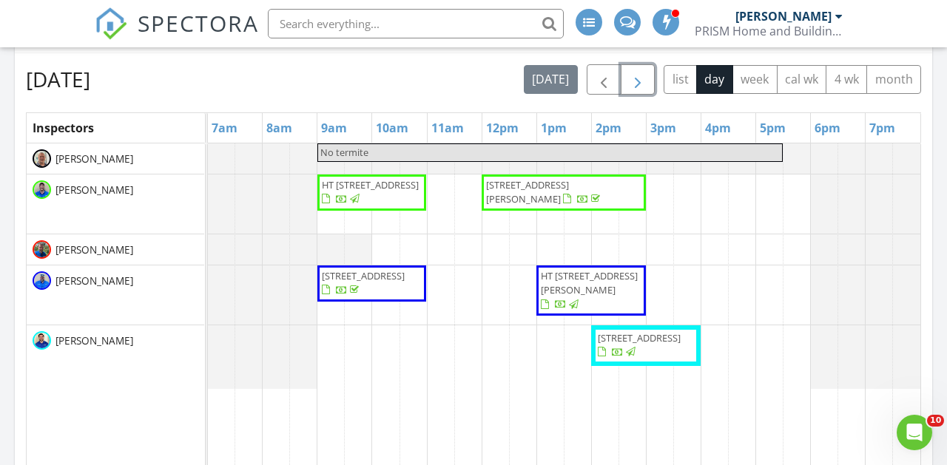
click at [638, 84] on span "button" at bounding box center [638, 80] width 18 height 18
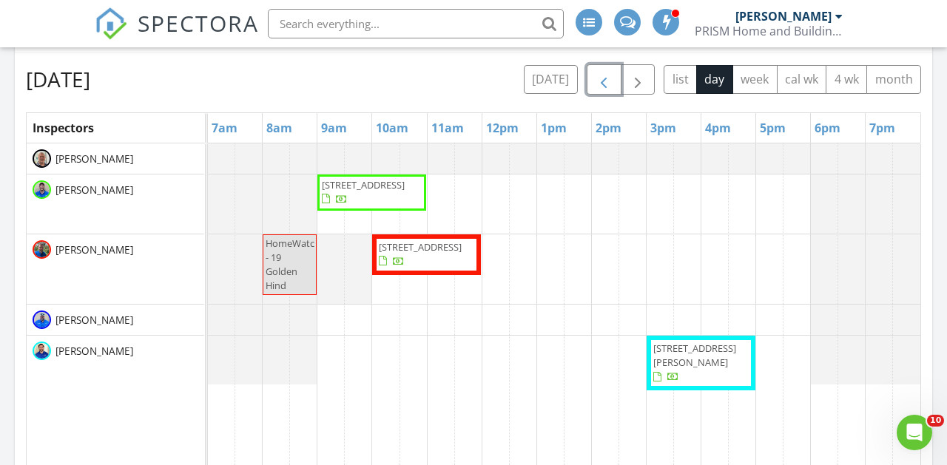
click at [603, 89] on span "button" at bounding box center [604, 80] width 18 height 18
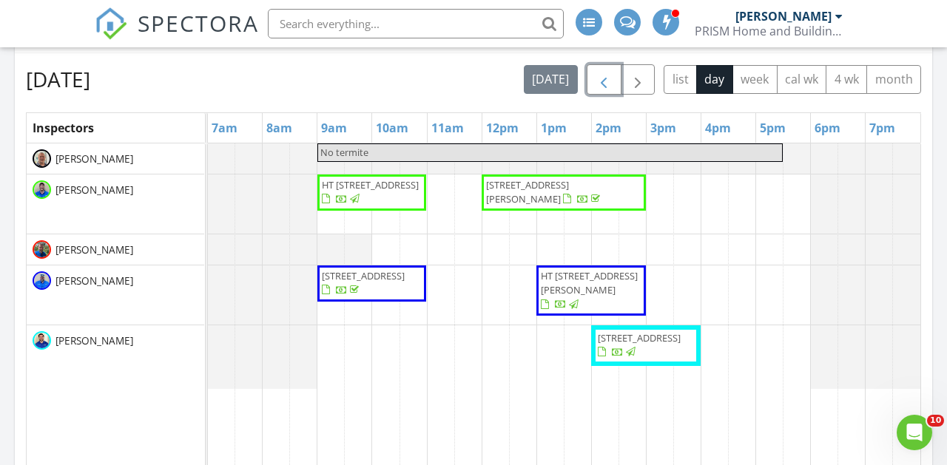
click at [603, 89] on span "button" at bounding box center [604, 80] width 18 height 18
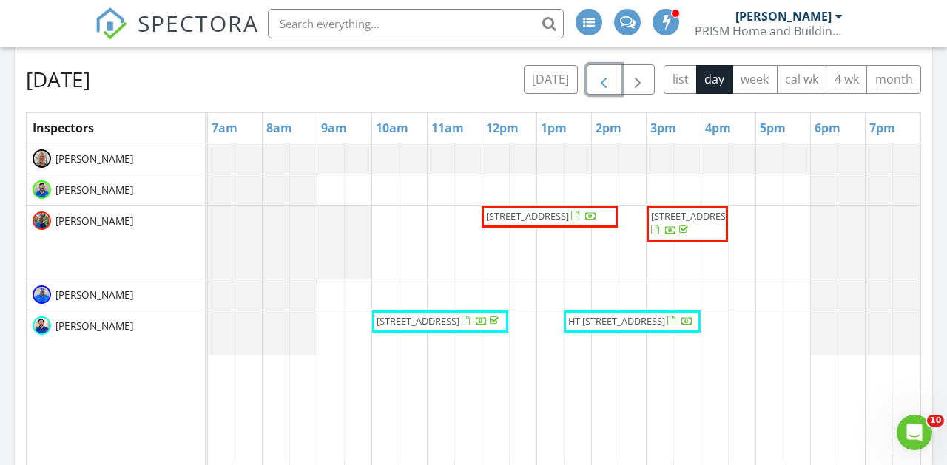
click at [534, 223] on span "15 Deallyon Ave 48, Hilton Head Island 29928" at bounding box center [527, 215] width 83 height 13
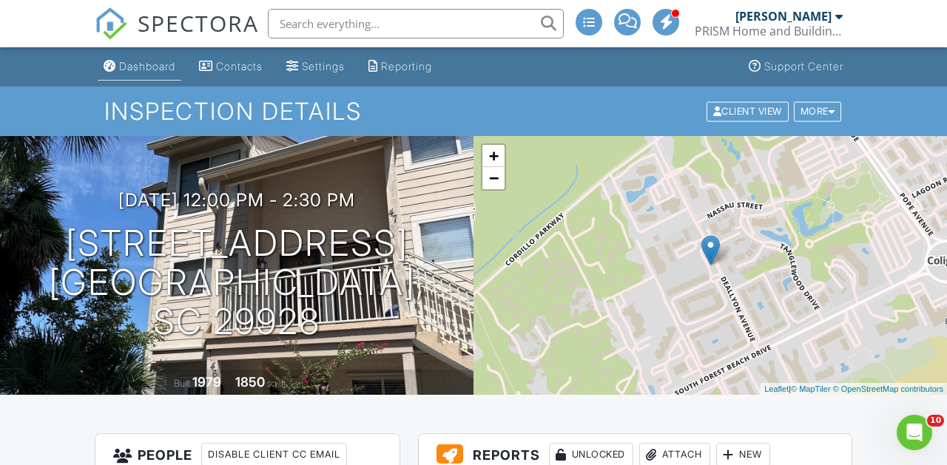
click at [164, 68] on div "Dashboard" at bounding box center [147, 66] width 56 height 13
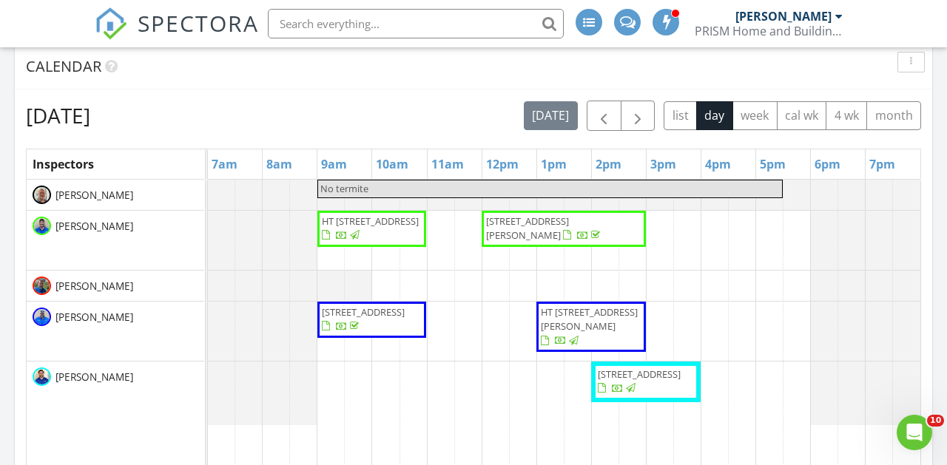
scroll to position [614, 0]
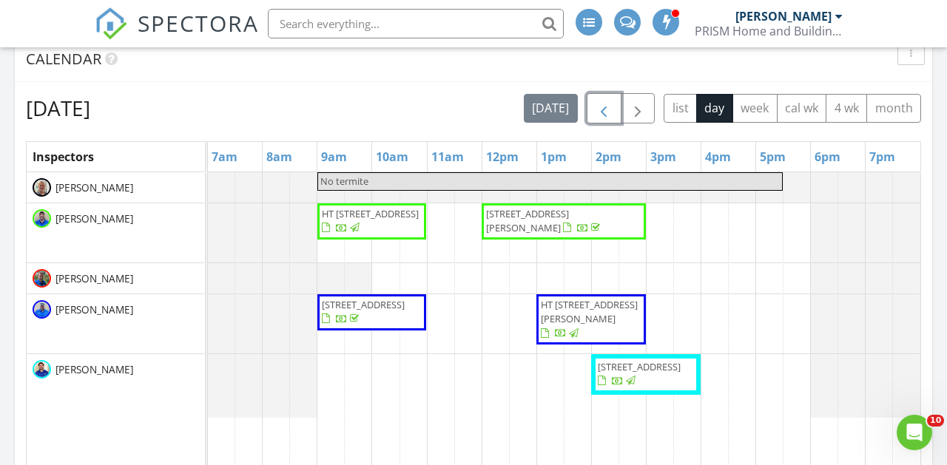
click at [613, 107] on button "button" at bounding box center [604, 108] width 35 height 30
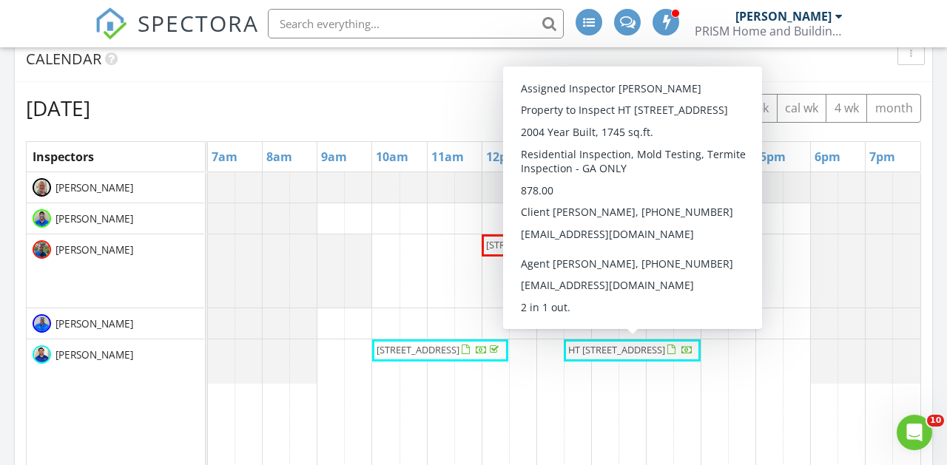
click at [602, 357] on span "HT 103 Travertine Cir , Savannah 31419" at bounding box center [631, 350] width 128 height 15
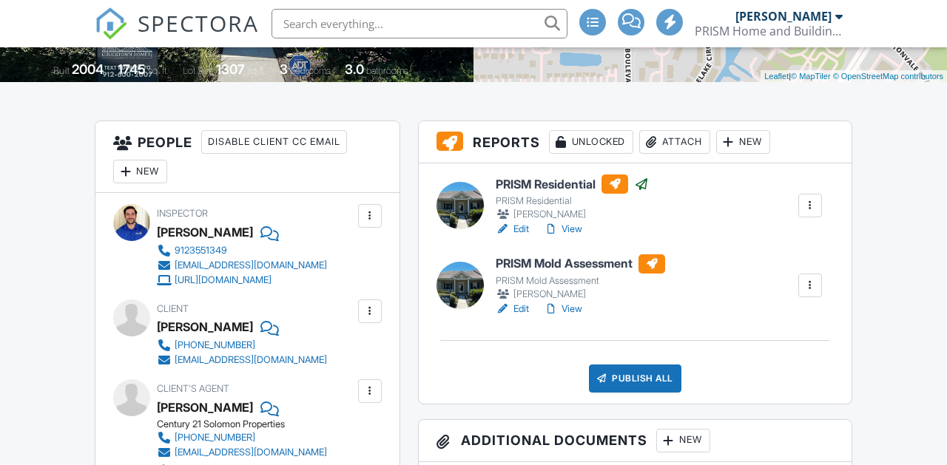
click at [569, 230] on link "View" at bounding box center [563, 229] width 38 height 15
